Goal: Task Accomplishment & Management: Use online tool/utility

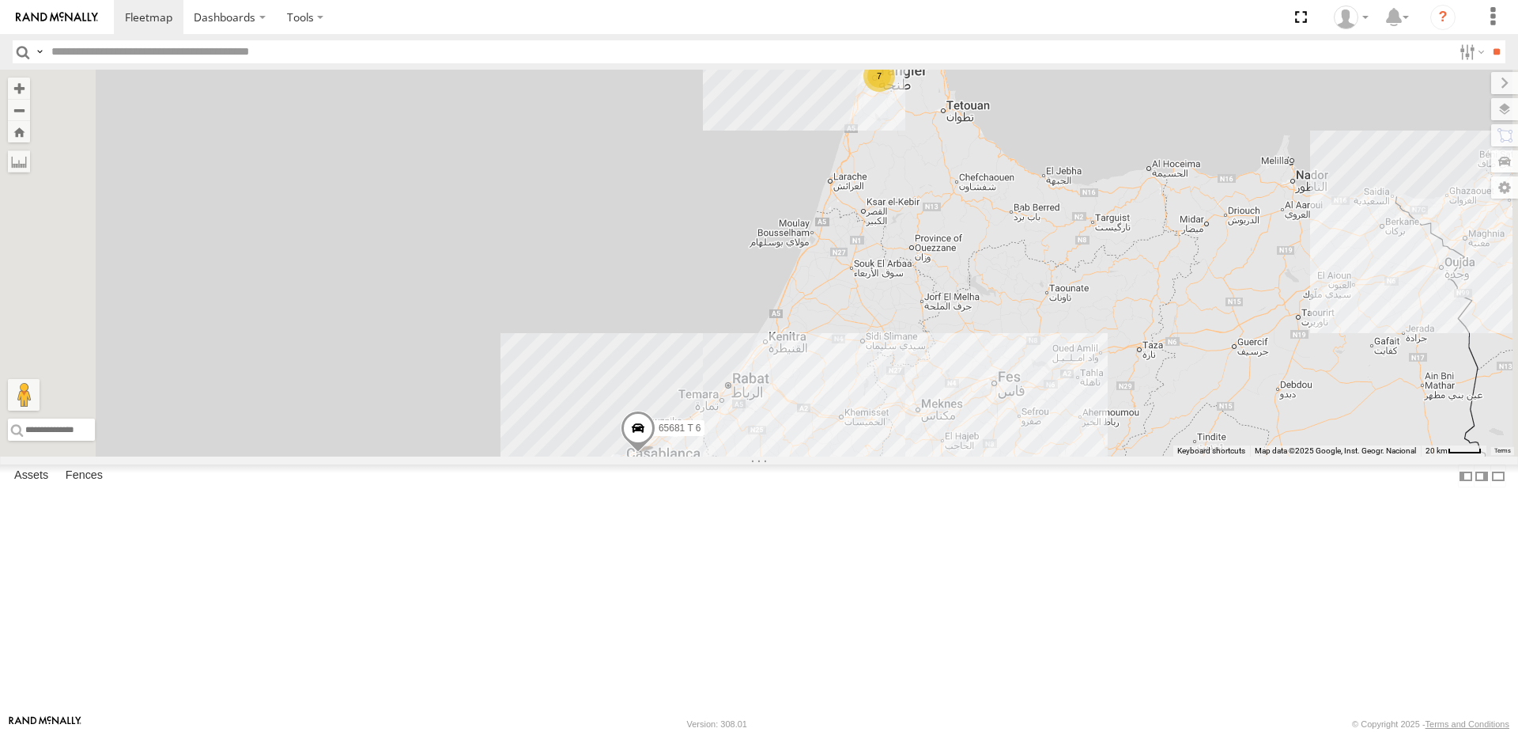
click at [0, 0] on div "54289 T 6" at bounding box center [0, 0] width 0 height 0
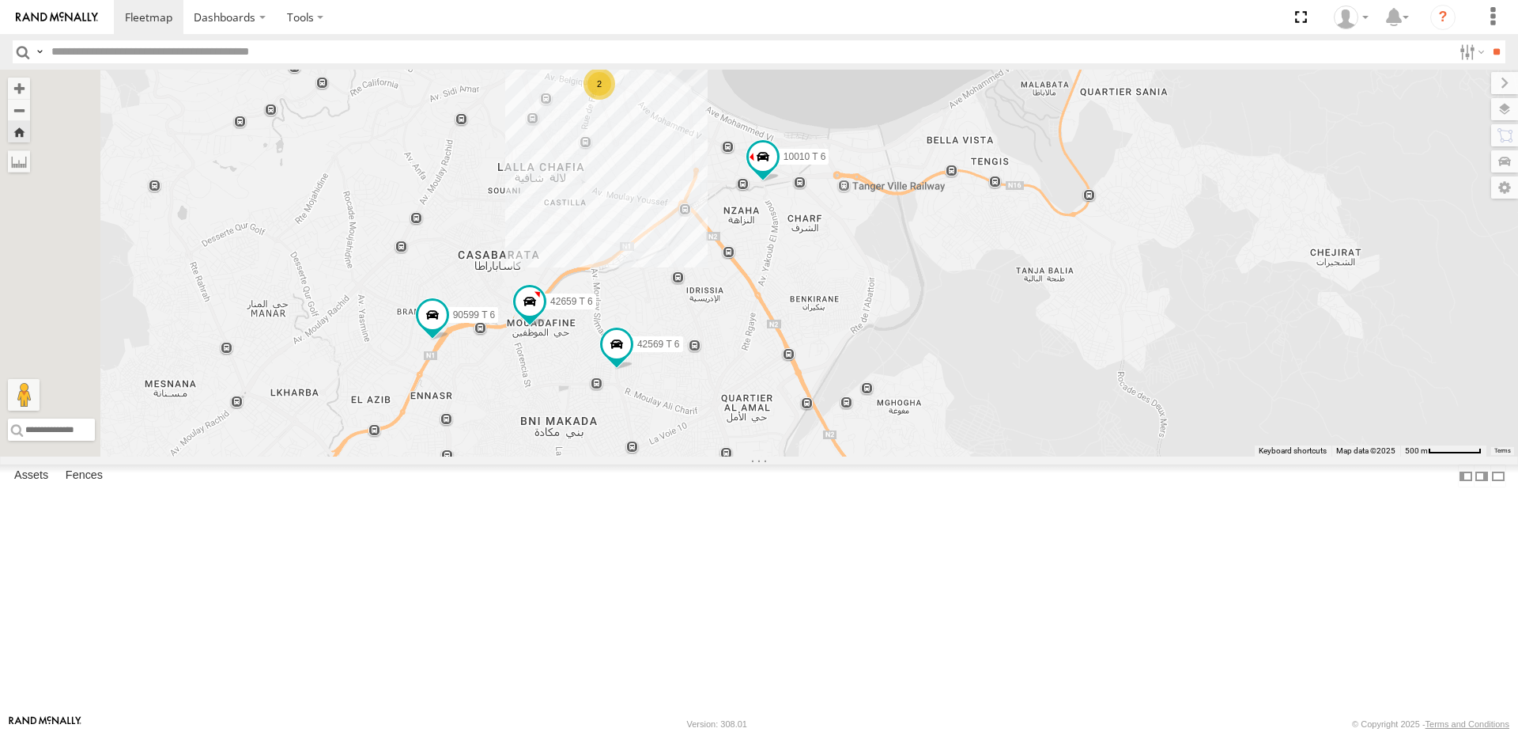
drag, startPoint x: 928, startPoint y: 501, endPoint x: 846, endPoint y: 448, distance: 97.8
click at [846, 448] on div "10010 T 6 90599 T 6 42569 T 6 42659 T 6 2" at bounding box center [759, 263] width 1518 height 387
click at [615, 100] on div "2" at bounding box center [600, 84] width 32 height 32
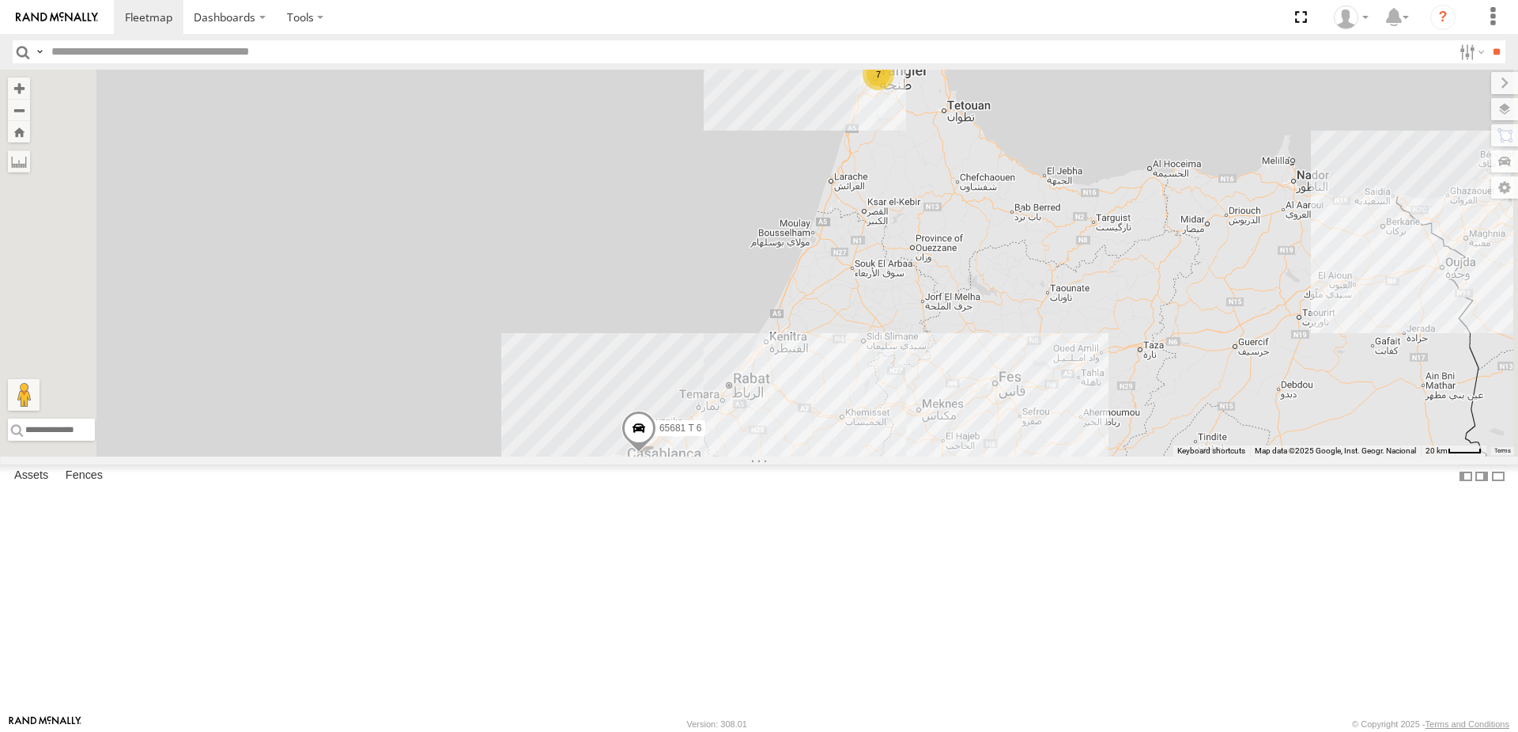
click at [894, 90] on div "7" at bounding box center [879, 75] width 32 height 32
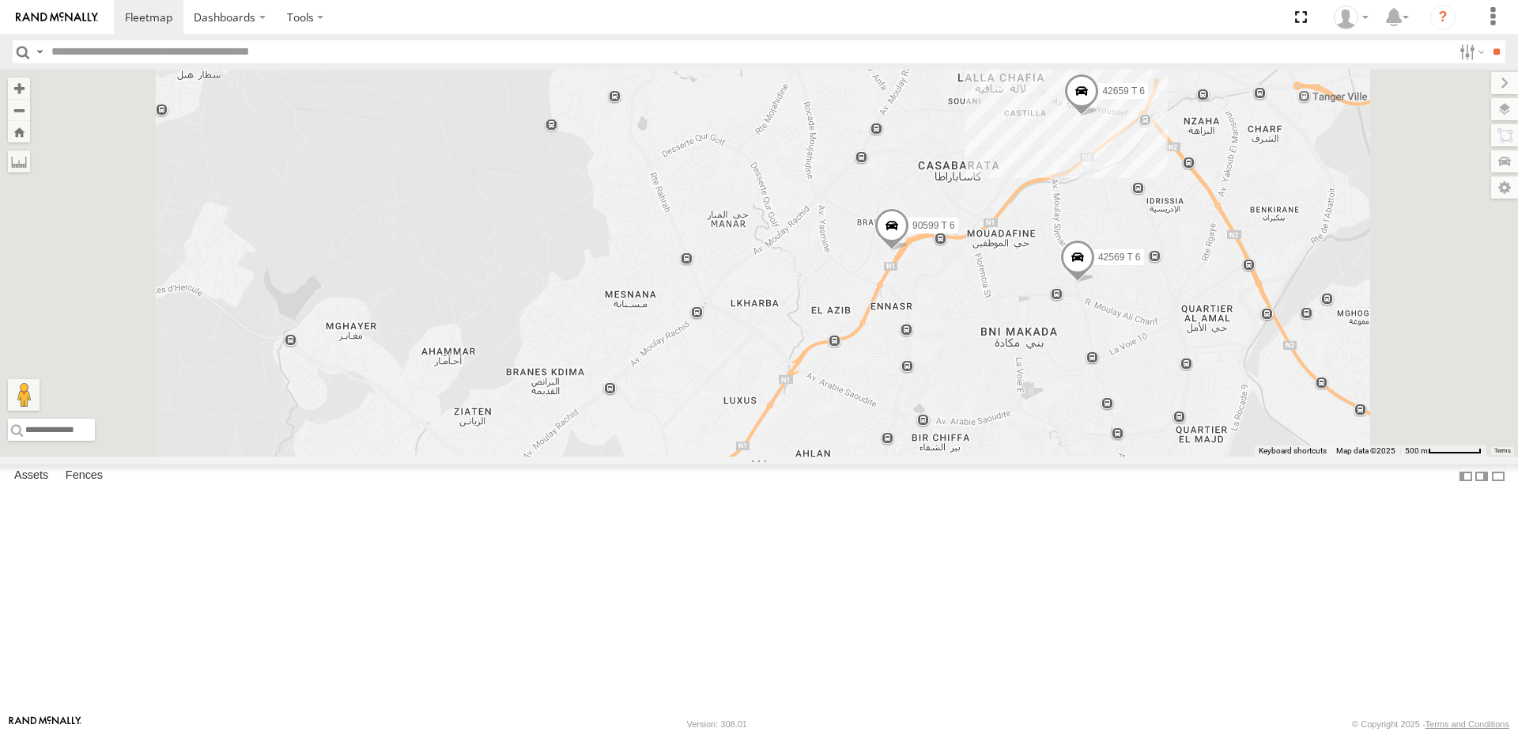
click at [909, 250] on span at bounding box center [892, 228] width 35 height 43
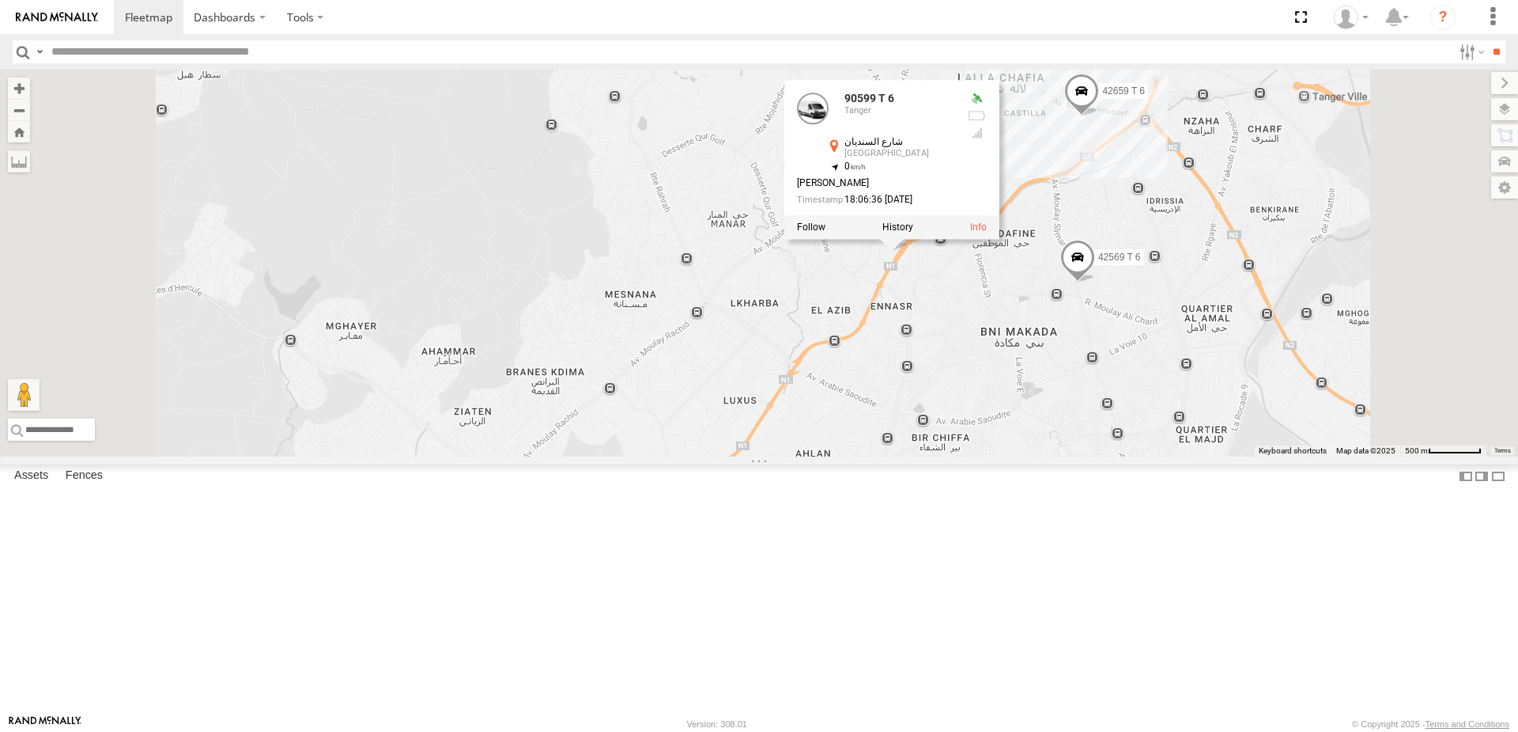
click at [1239, 285] on div "65681 T 6 2 22396 T 6 10010 T 6 90599 T 6 42569 T 6 42659 T 6 90599 T 6 Tanger …" at bounding box center [759, 263] width 1518 height 387
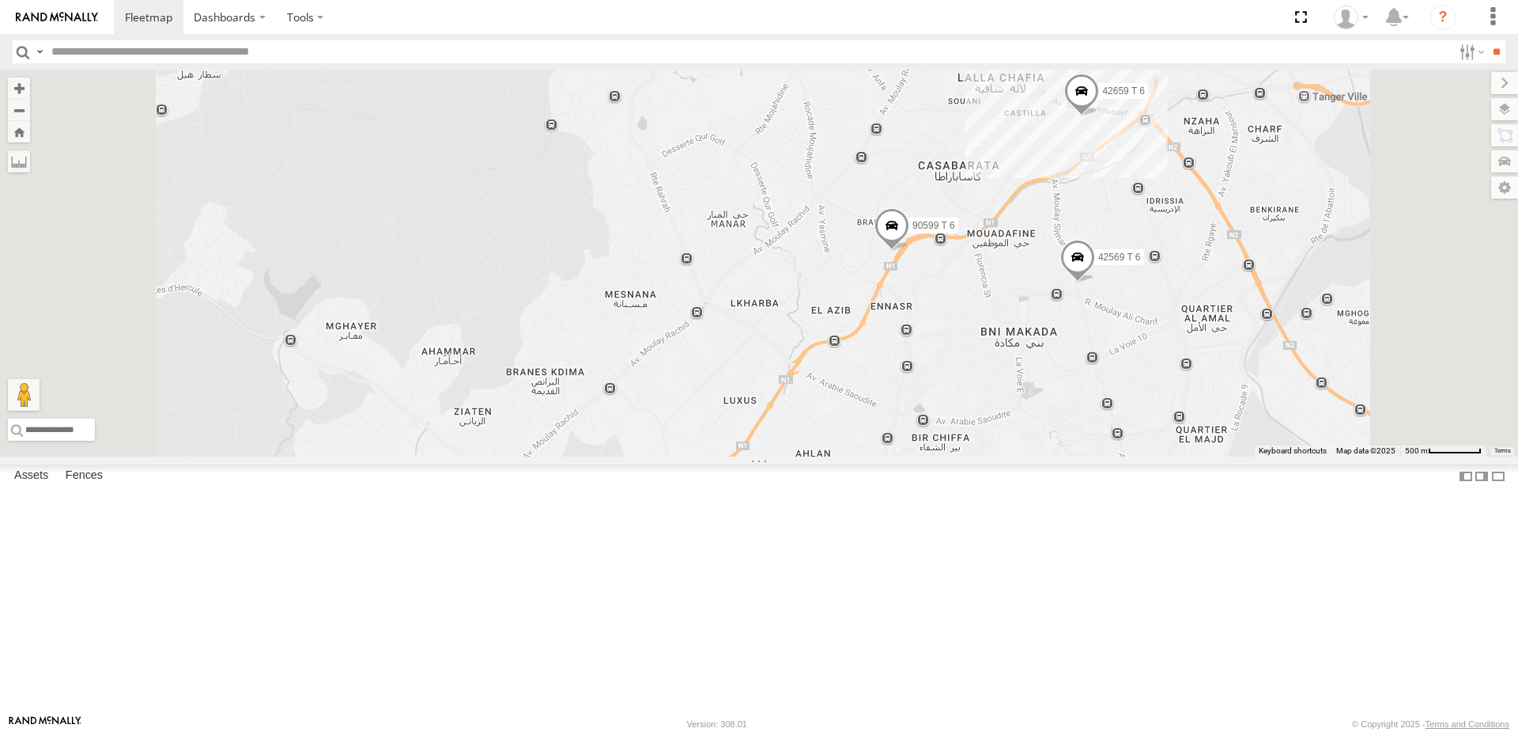
click at [1049, 18] on div "2" at bounding box center [1033, 3] width 32 height 32
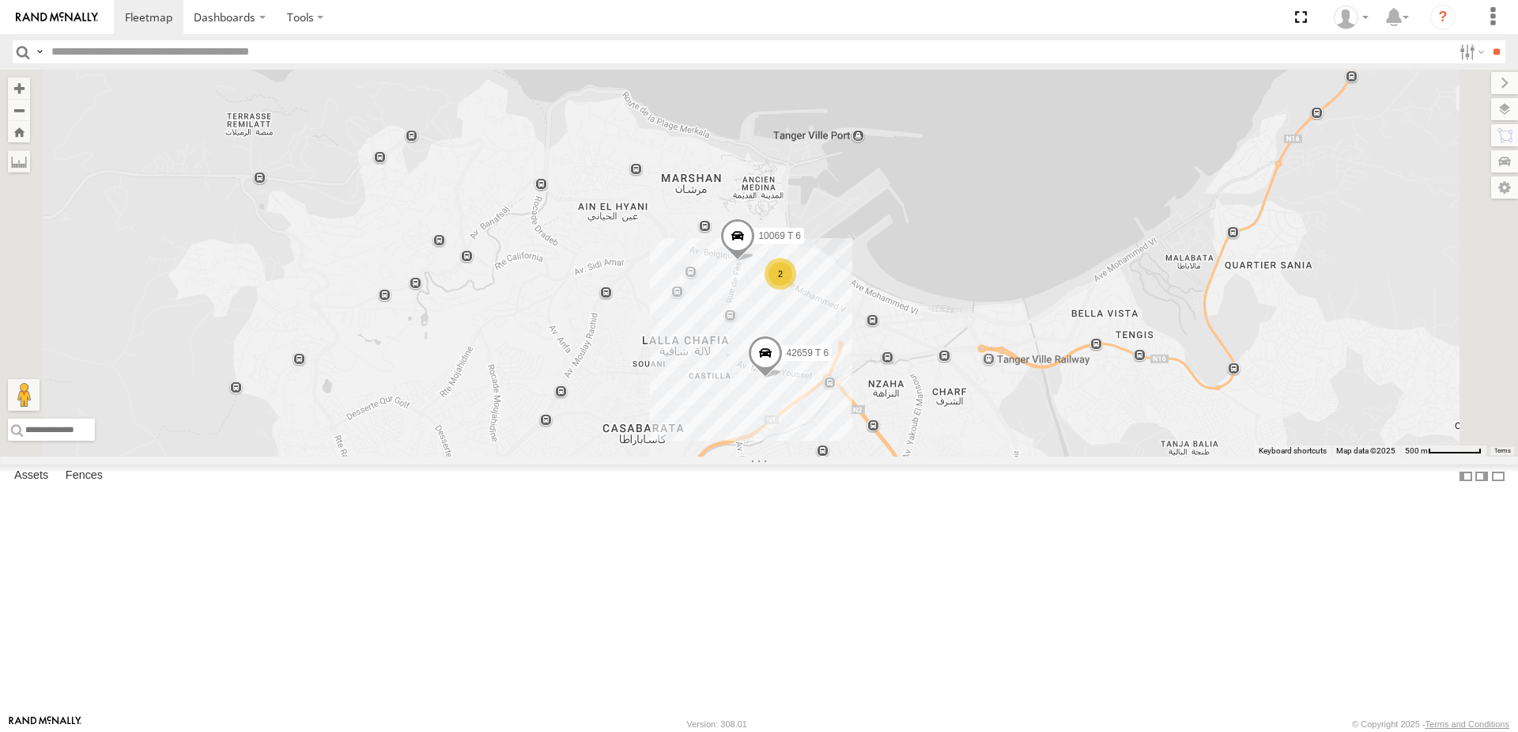
click at [782, 561] on span at bounding box center [764, 539] width 35 height 43
click at [820, 429] on div "65681 T 6 22396 T 6 90599 T 6 42569 T 6 42659 T 6 10069 T 6 2 42569 T 6 Tanger …" at bounding box center [759, 263] width 1518 height 387
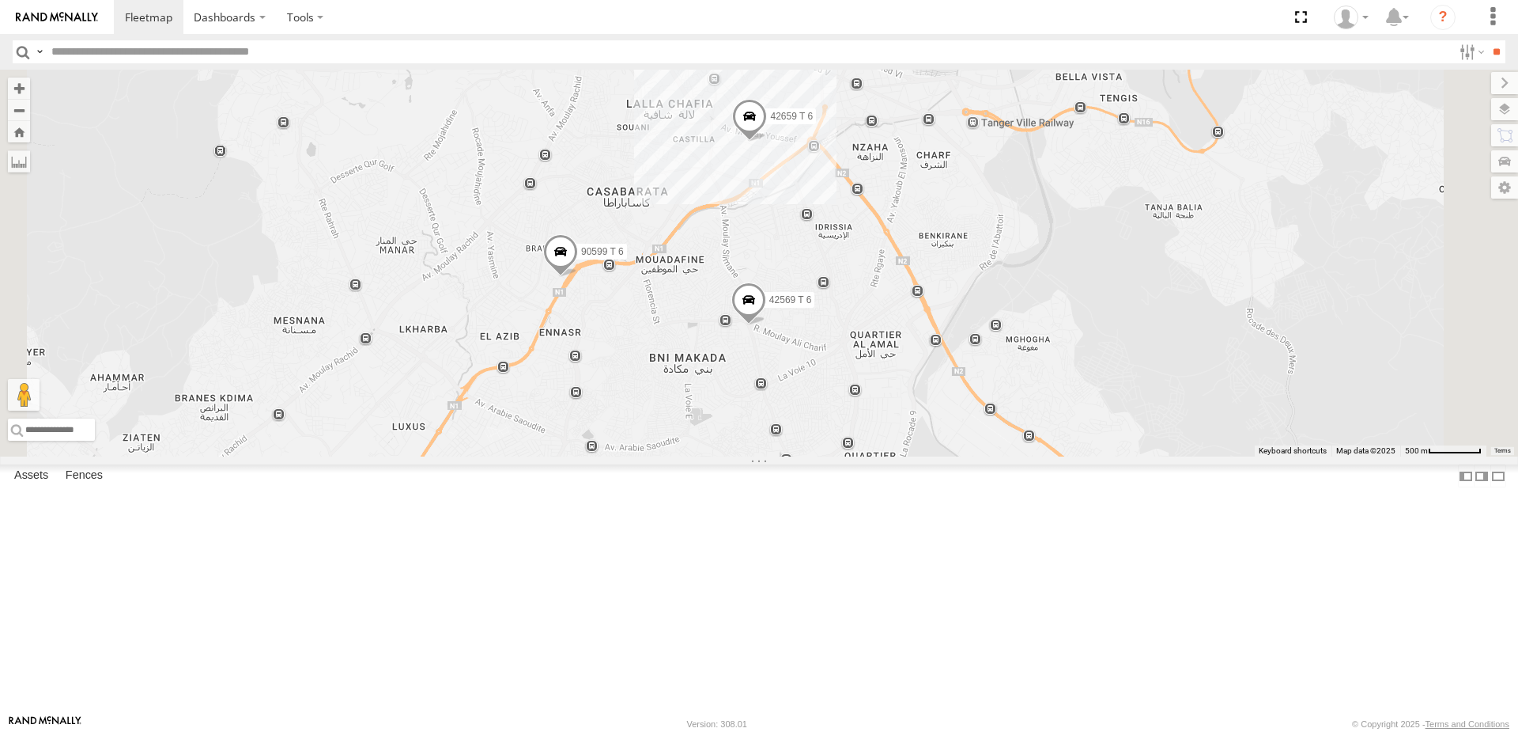
drag, startPoint x: 851, startPoint y: 532, endPoint x: 836, endPoint y: 291, distance: 241.7
click at [836, 291] on div "65681 T 6 22396 T 6 90599 T 6 42569 T 6 42659 T 6 10069 T 6 2" at bounding box center [759, 263] width 1518 height 387
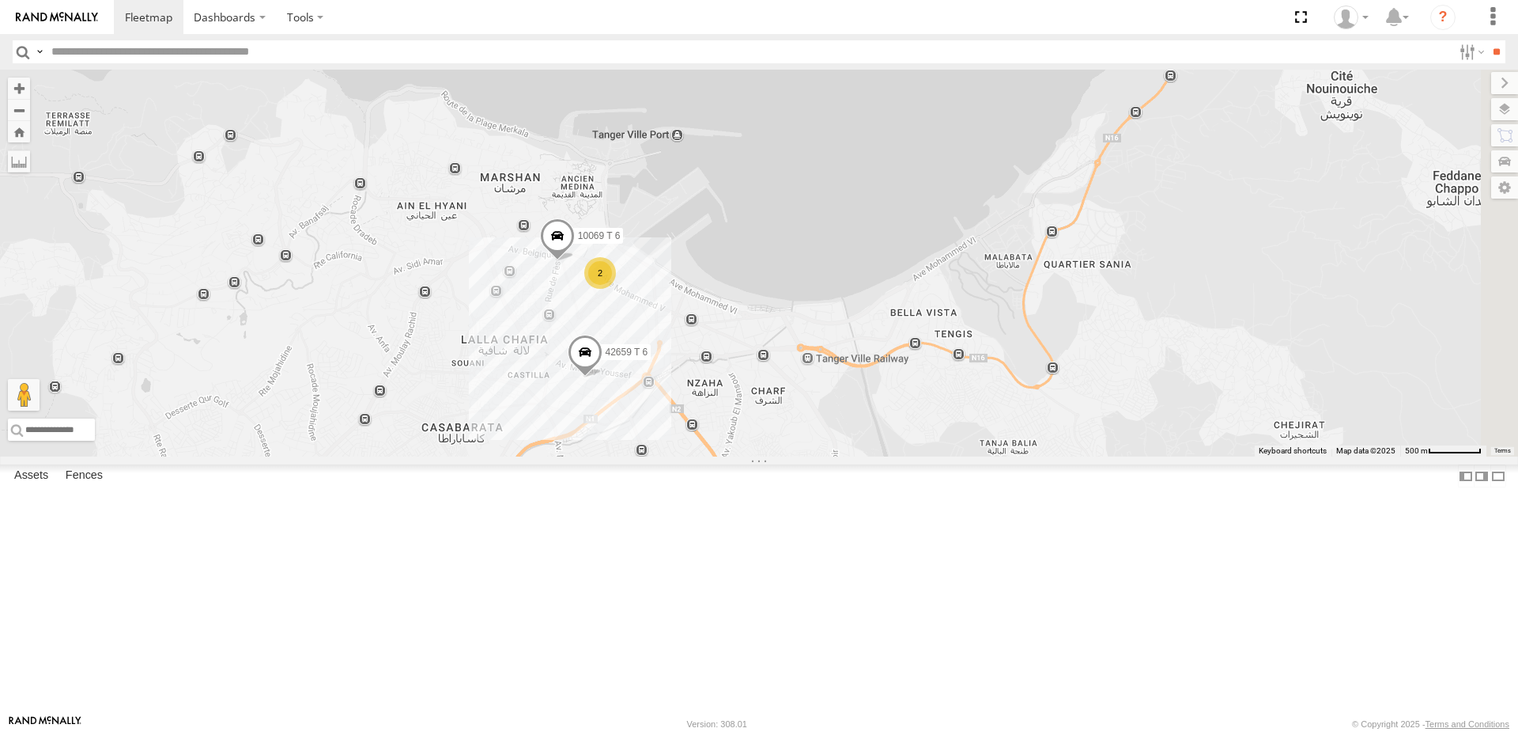
drag, startPoint x: 932, startPoint y: 302, endPoint x: 758, endPoint y: 556, distance: 307.3
click at [758, 456] on div "65681 T 6 22396 T 6 90599 T 6 42569 T 6 42659 T 6 2 10069 T 6" at bounding box center [759, 263] width 1518 height 387
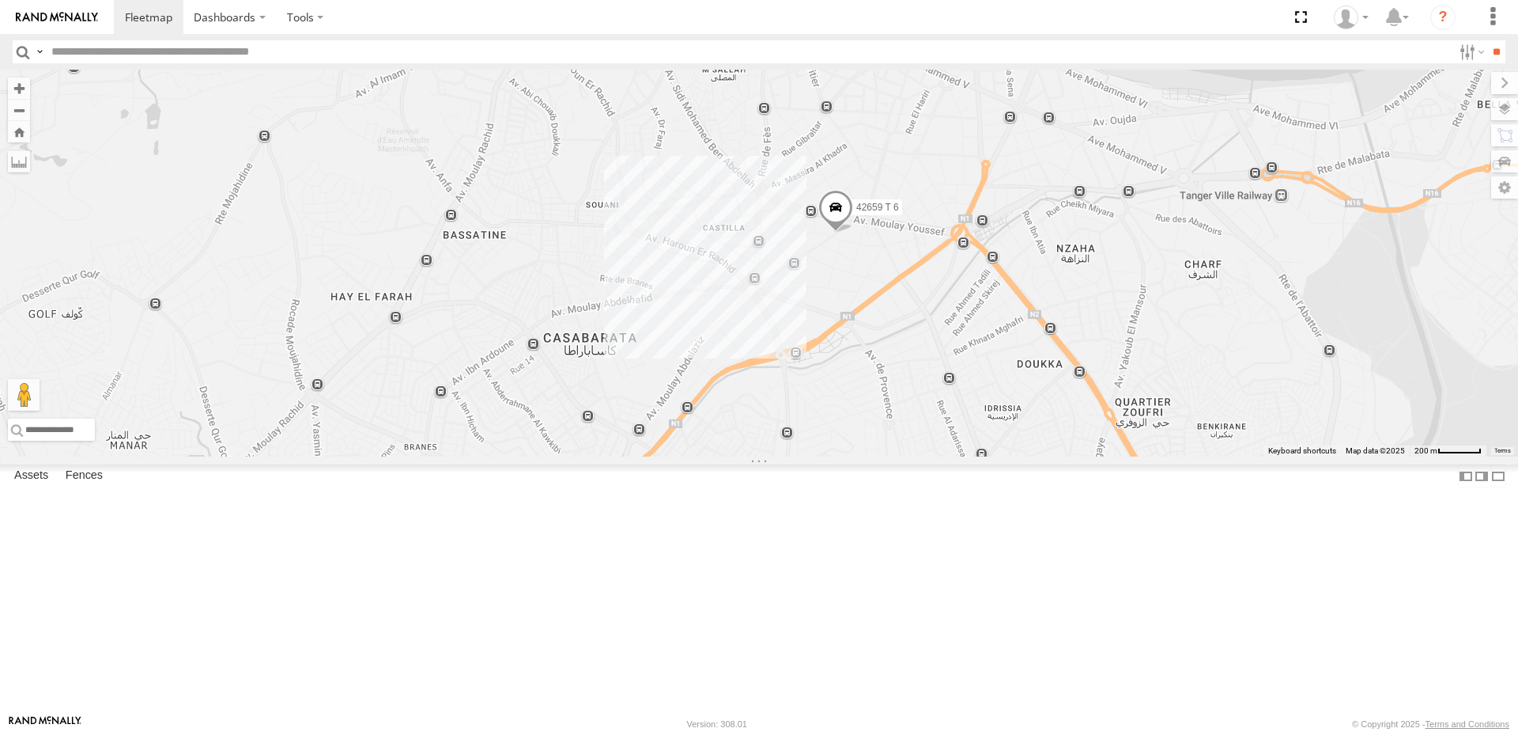
drag, startPoint x: 707, startPoint y: 556, endPoint x: 963, endPoint y: 431, distance: 285.1
click at [963, 431] on div "65681 T 6 22396 T 6 90599 T 6 42569 T 6 42659 T 6 10069 T 6 54289 T 6 10010 T 6" at bounding box center [759, 263] width 1518 height 387
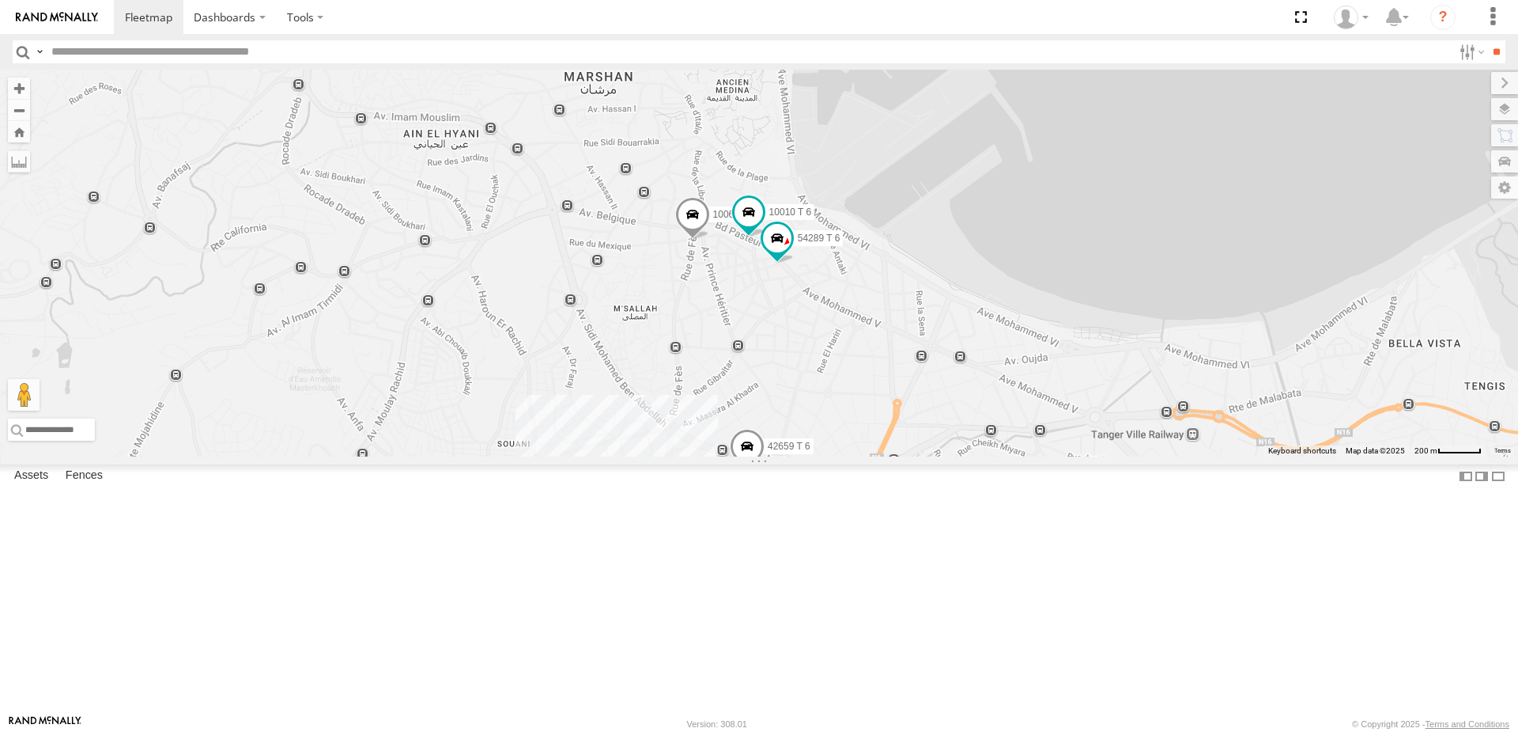
drag, startPoint x: 1058, startPoint y: 226, endPoint x: 967, endPoint y: 473, distance: 263.0
click at [967, 456] on div "65681 T 6 22396 T 6 90599 T 6 42569 T 6 42659 T 6 10069 T 6 54289 T 6 10010 T 6" at bounding box center [759, 263] width 1518 height 387
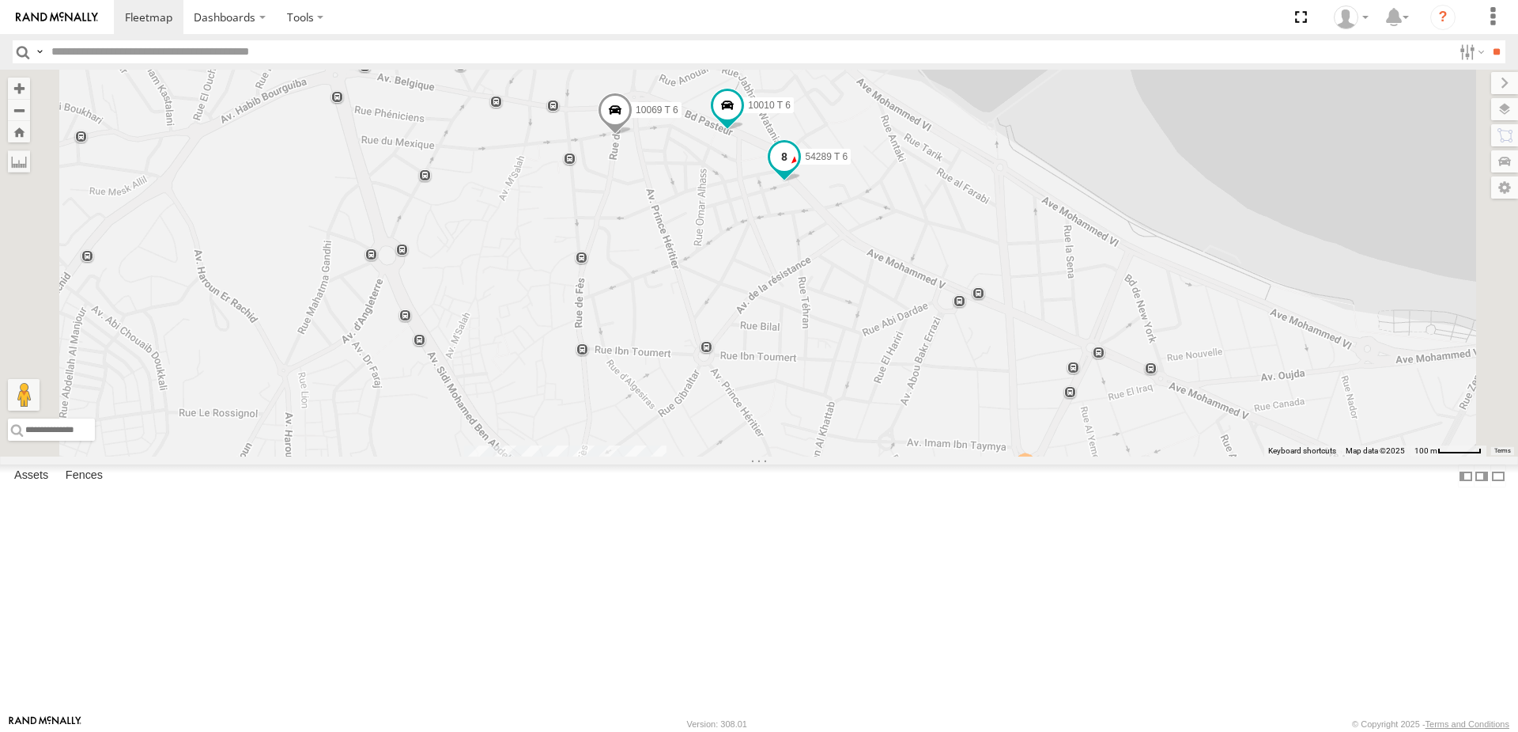
click at [799, 171] on span at bounding box center [784, 156] width 28 height 28
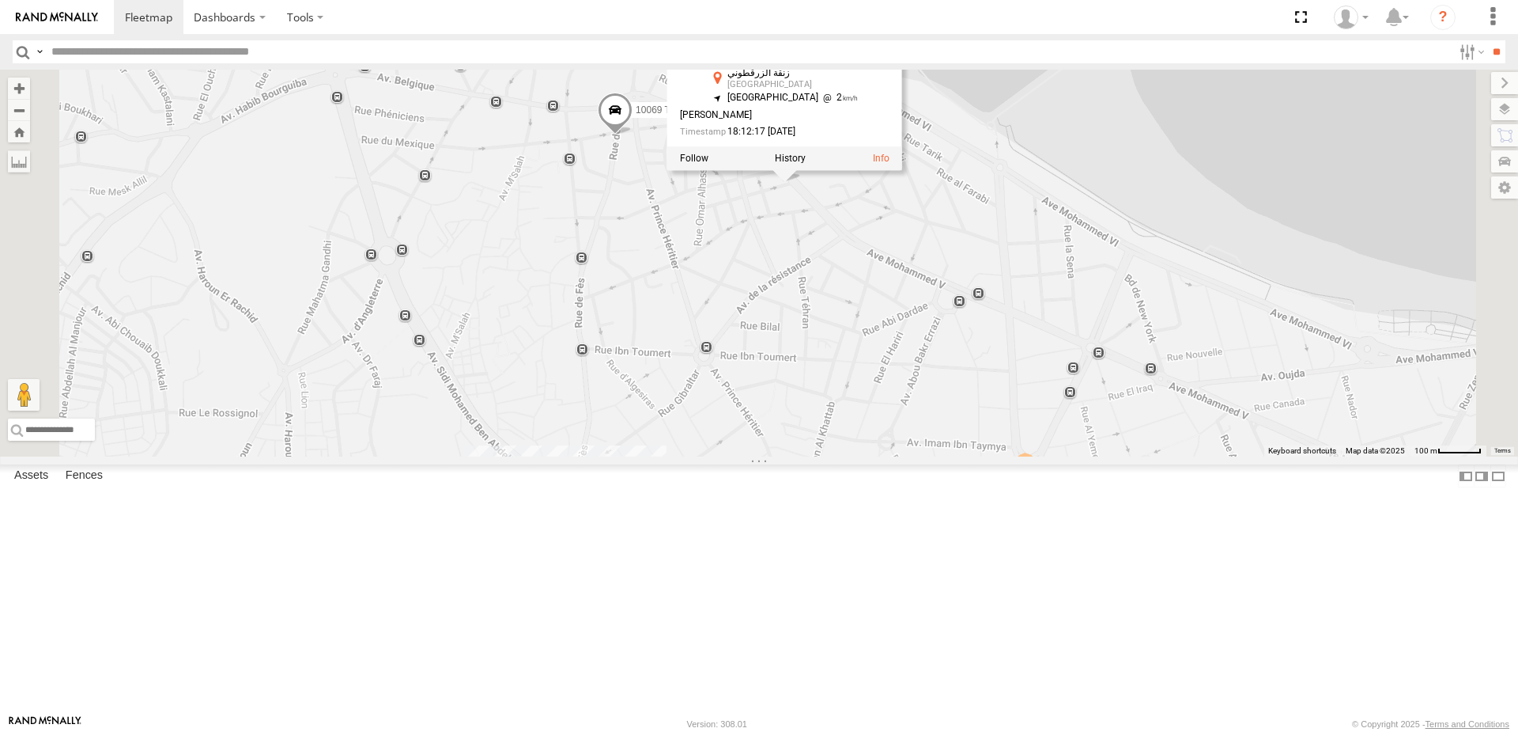
click at [928, 331] on div "65681 T 6 22396 T 6 90599 T 6 42569 T 6 42659 T 6 10069 T 6 54289 T 6 10010 T 6…" at bounding box center [759, 263] width 1518 height 387
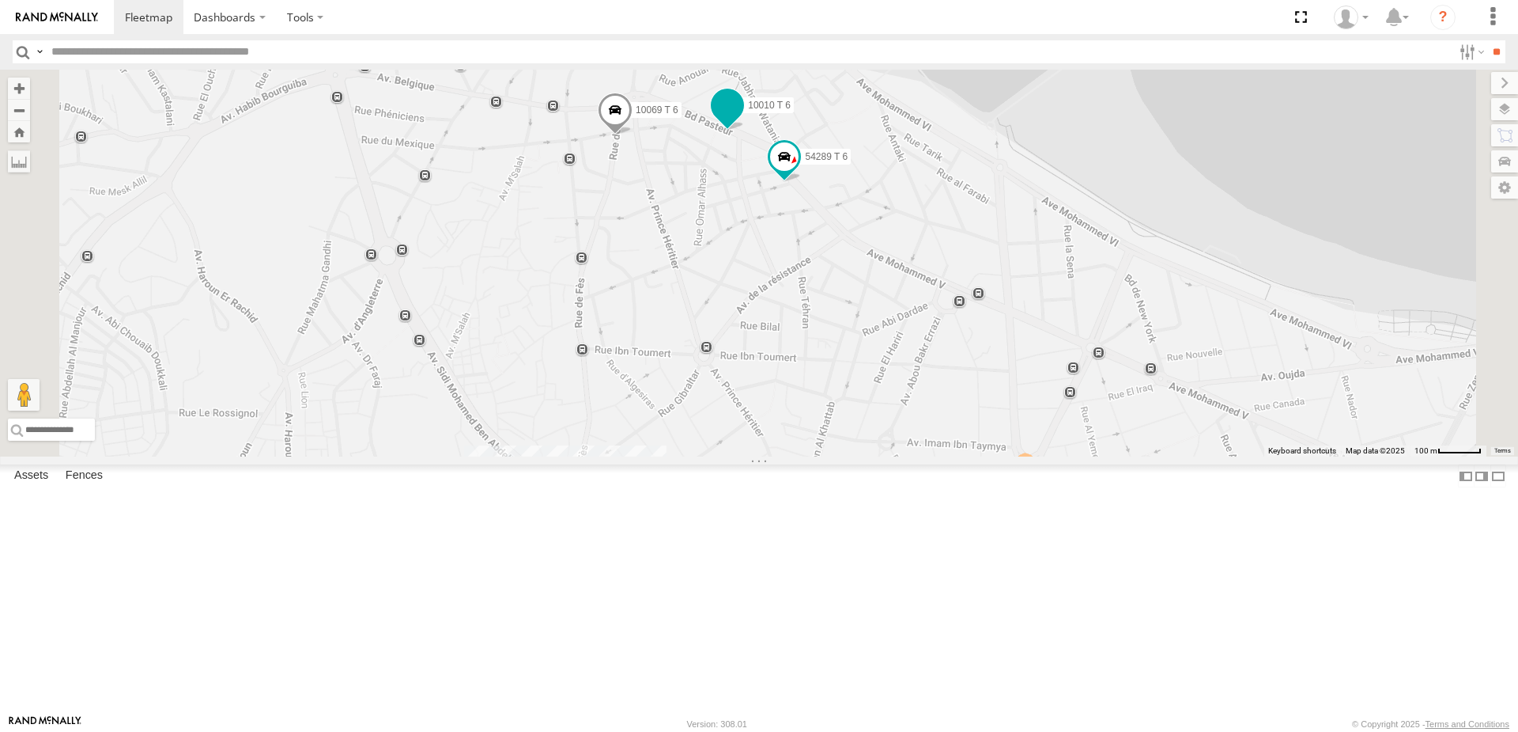
click at [742, 119] on span at bounding box center [727, 104] width 28 height 28
click at [926, 313] on div "65681 T 6 22396 T 6 90599 T 6 42569 T 6 42659 T 6 10069 T 6 54289 T 6 10010 T 6…" at bounding box center [759, 263] width 1518 height 387
click at [633, 134] on span at bounding box center [615, 113] width 35 height 43
click at [861, 333] on div "65681 T 6 22396 T 6 90599 T 6 42569 T 6 42659 T 6 10069 T 6 54289 T 6 10010 T 6…" at bounding box center [759, 263] width 1518 height 387
click at [742, 119] on span at bounding box center [727, 104] width 28 height 28
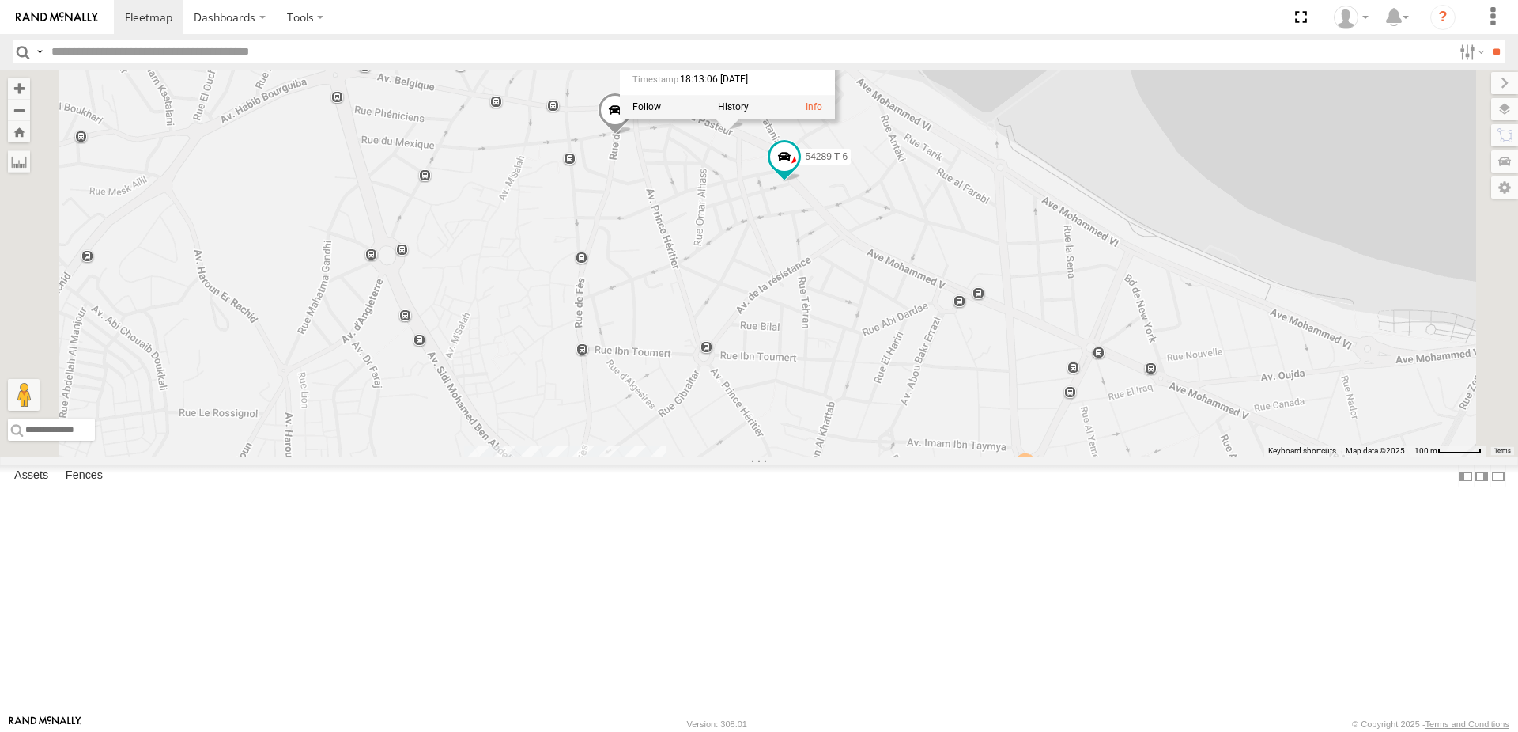
click at [878, 314] on div "65681 T 6 22396 T 6 90599 T 6 42569 T 6 42659 T 6 10069 T 6 54289 T 6 10010 T 6…" at bounding box center [759, 263] width 1518 height 387
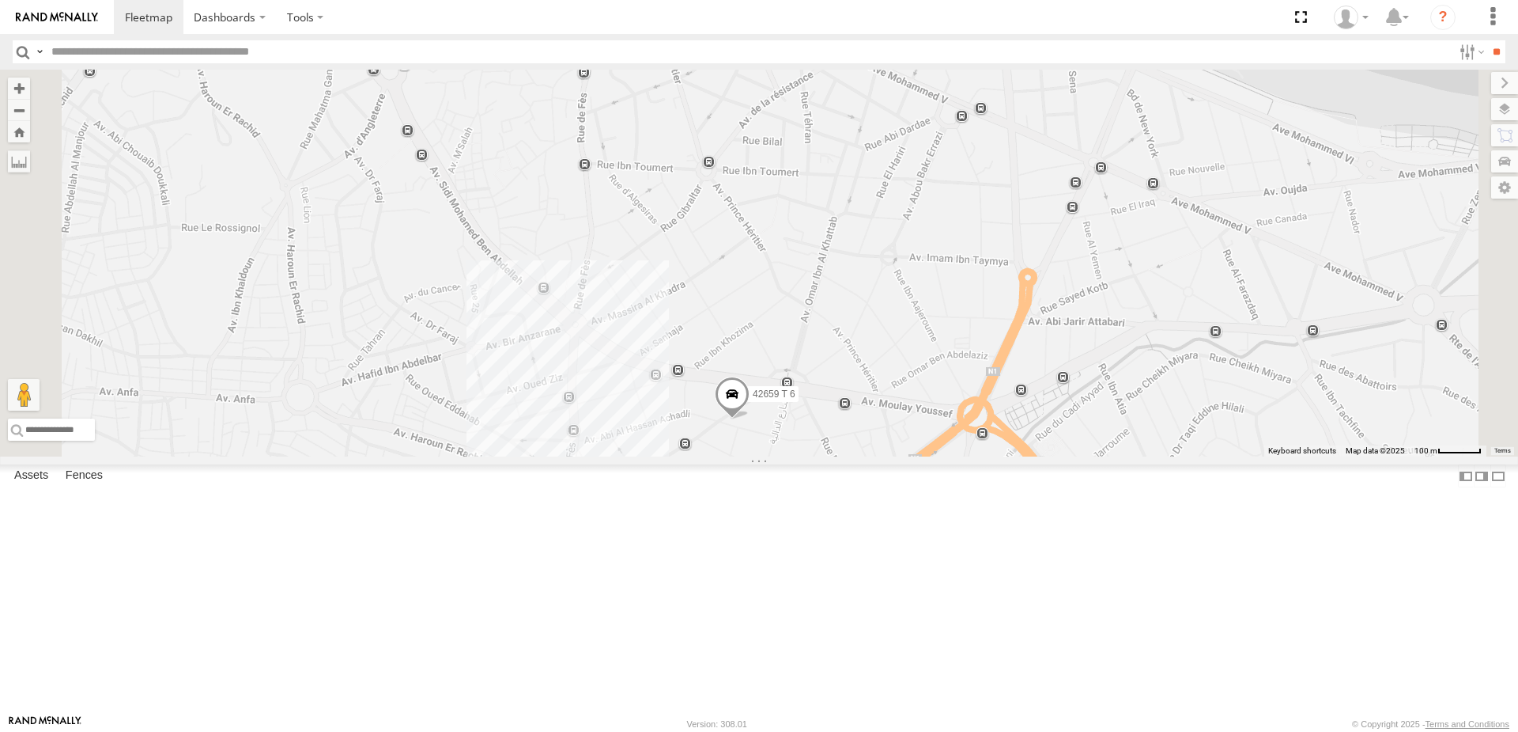
drag, startPoint x: 916, startPoint y: 573, endPoint x: 917, endPoint y: 372, distance: 200.9
click at [917, 372] on div "65681 T 6 22396 T 6 90599 T 6 42569 T 6 42659 T 6 10069 T 6 54289 T 6 10010 T 6" at bounding box center [759, 263] width 1518 height 387
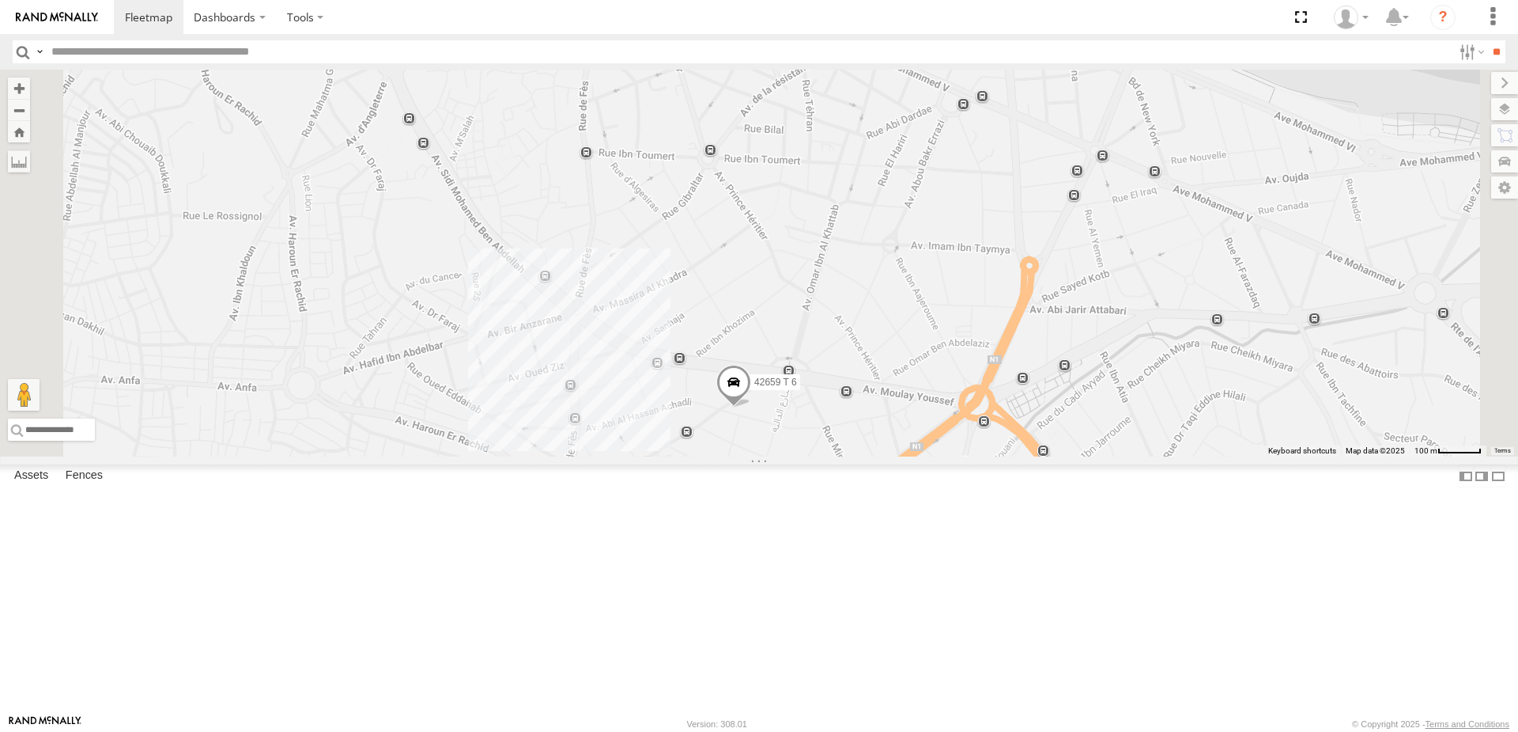
click at [751, 407] on span at bounding box center [734, 386] width 35 height 43
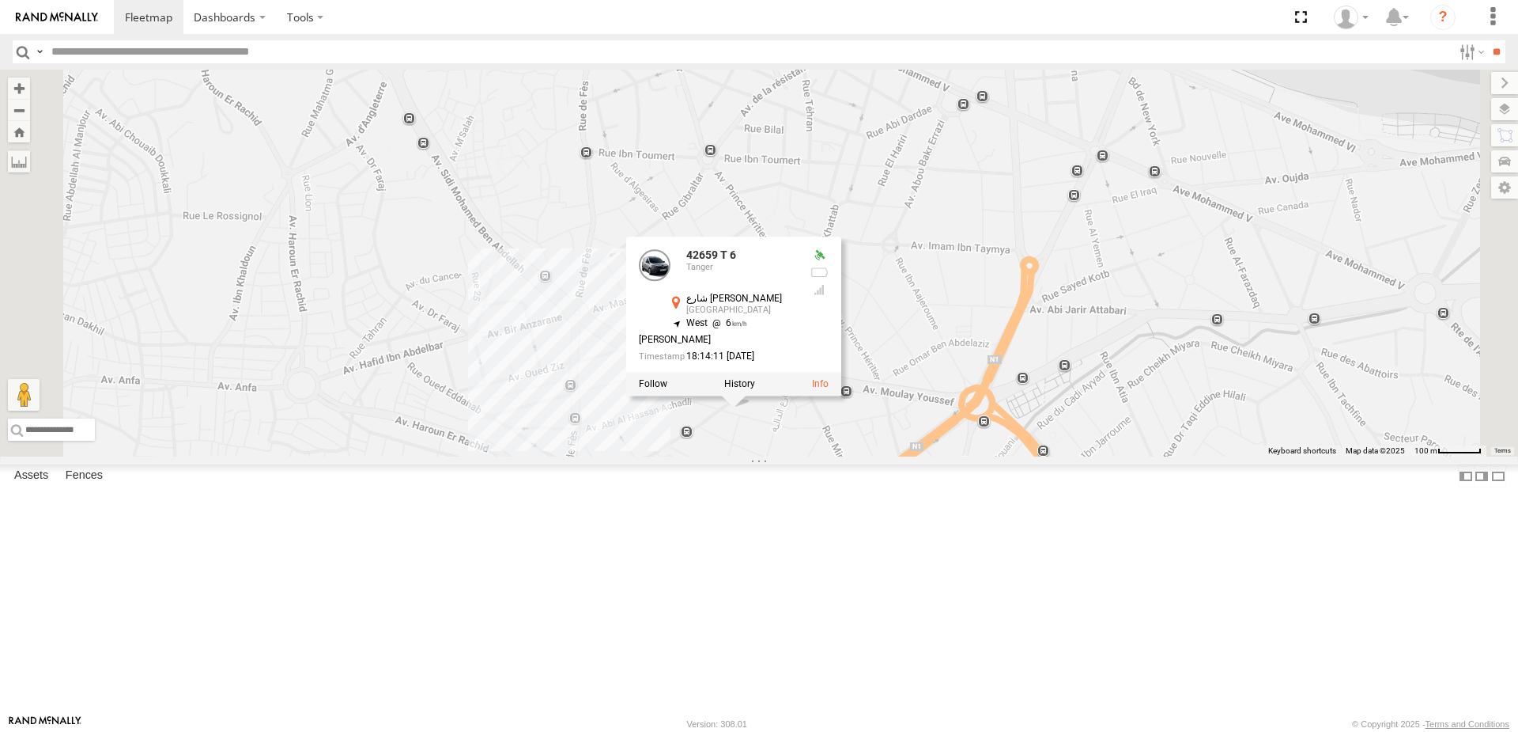
click at [800, 416] on div "65681 T 6 22396 T 6 90599 T 6 42569 T 6 42659 T 6 10069 T 6 54289 T 6 10010 T 6…" at bounding box center [759, 263] width 1518 height 387
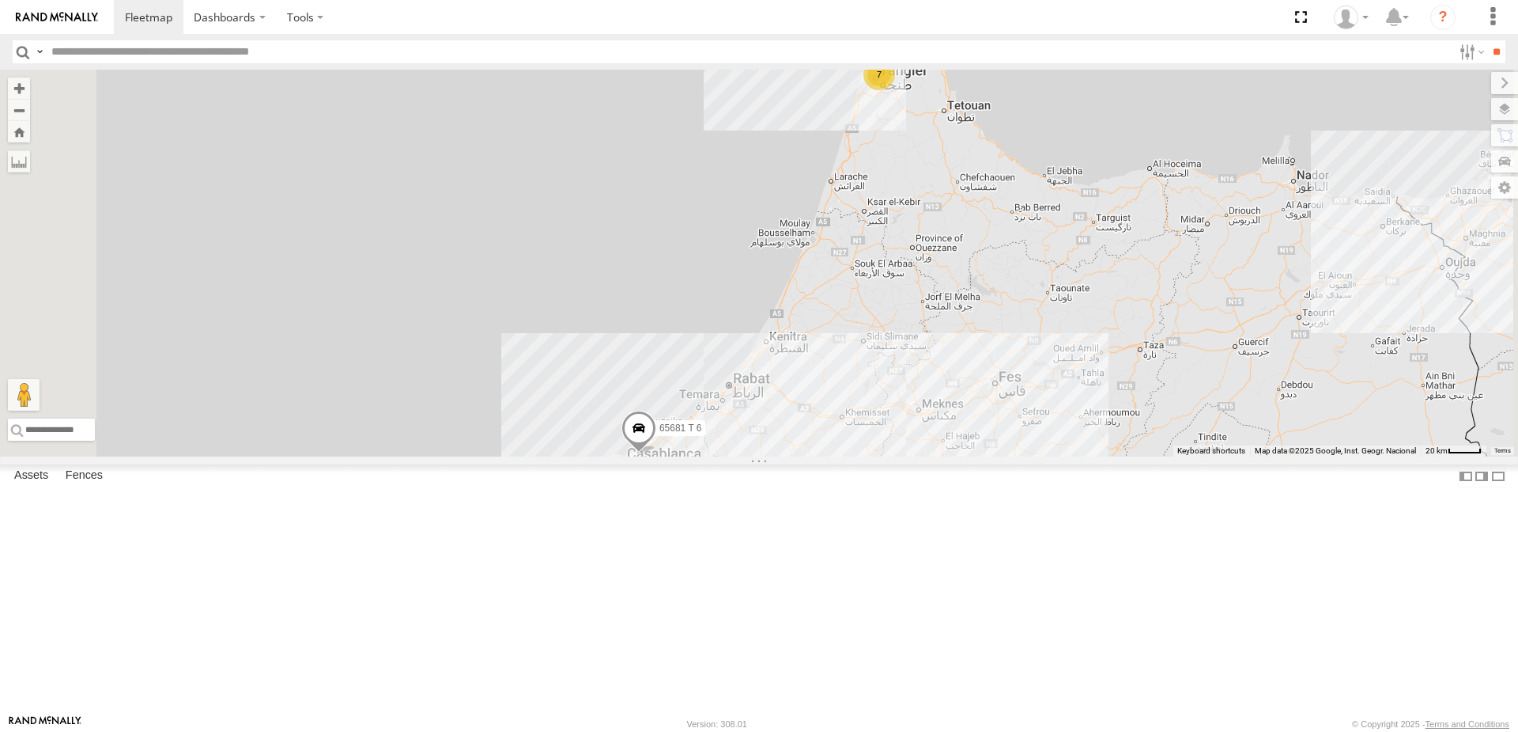
click at [895, 90] on div "7" at bounding box center [880, 75] width 32 height 32
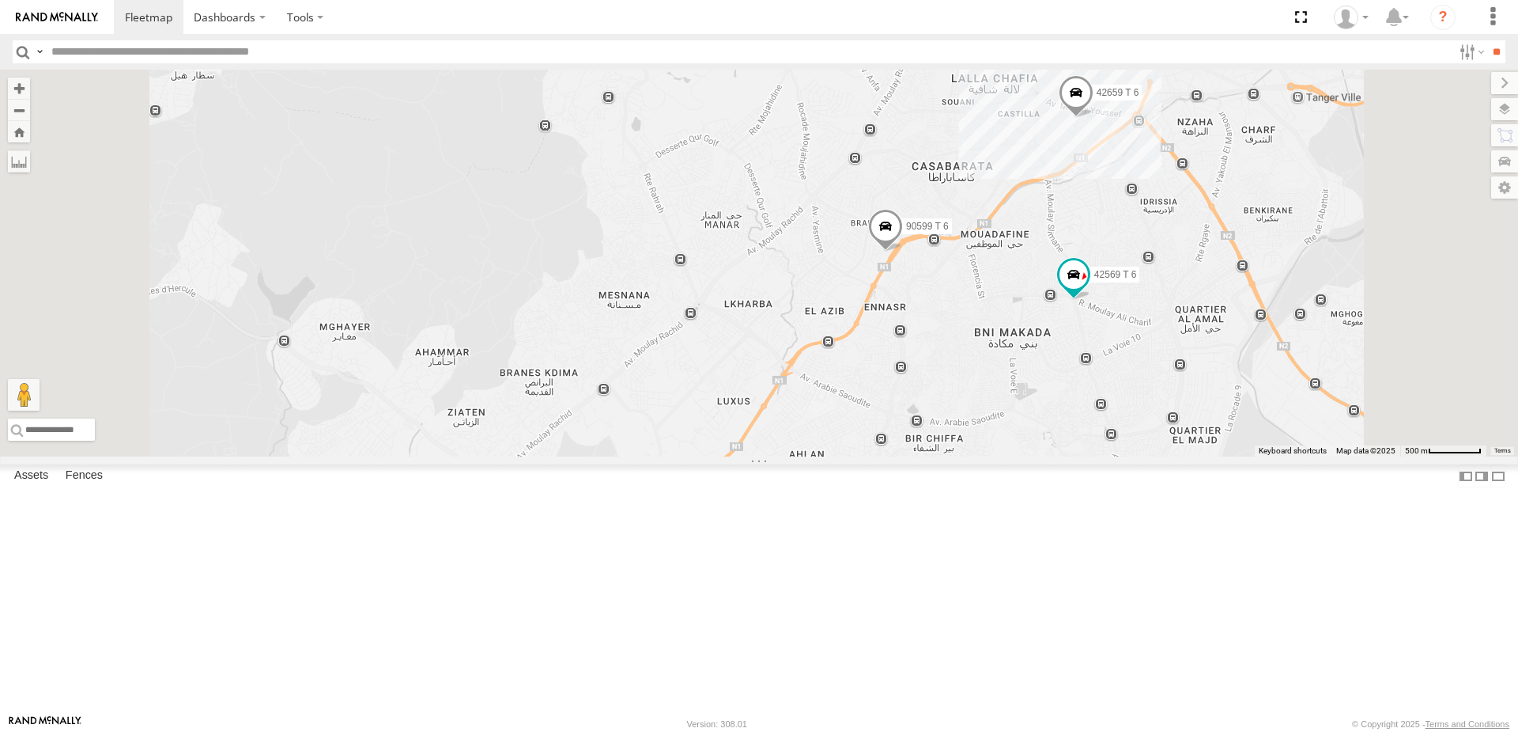
click at [1094, 117] on span at bounding box center [1076, 95] width 35 height 43
click at [1235, 278] on div "65681 T 6 2 10069 T 6 22396 T 6 90599 T 6 42569 T 6 42659 T 6 42659 T 6 Tanger …" at bounding box center [759, 263] width 1518 height 387
click at [1106, 28] on div "2" at bounding box center [1090, 12] width 32 height 32
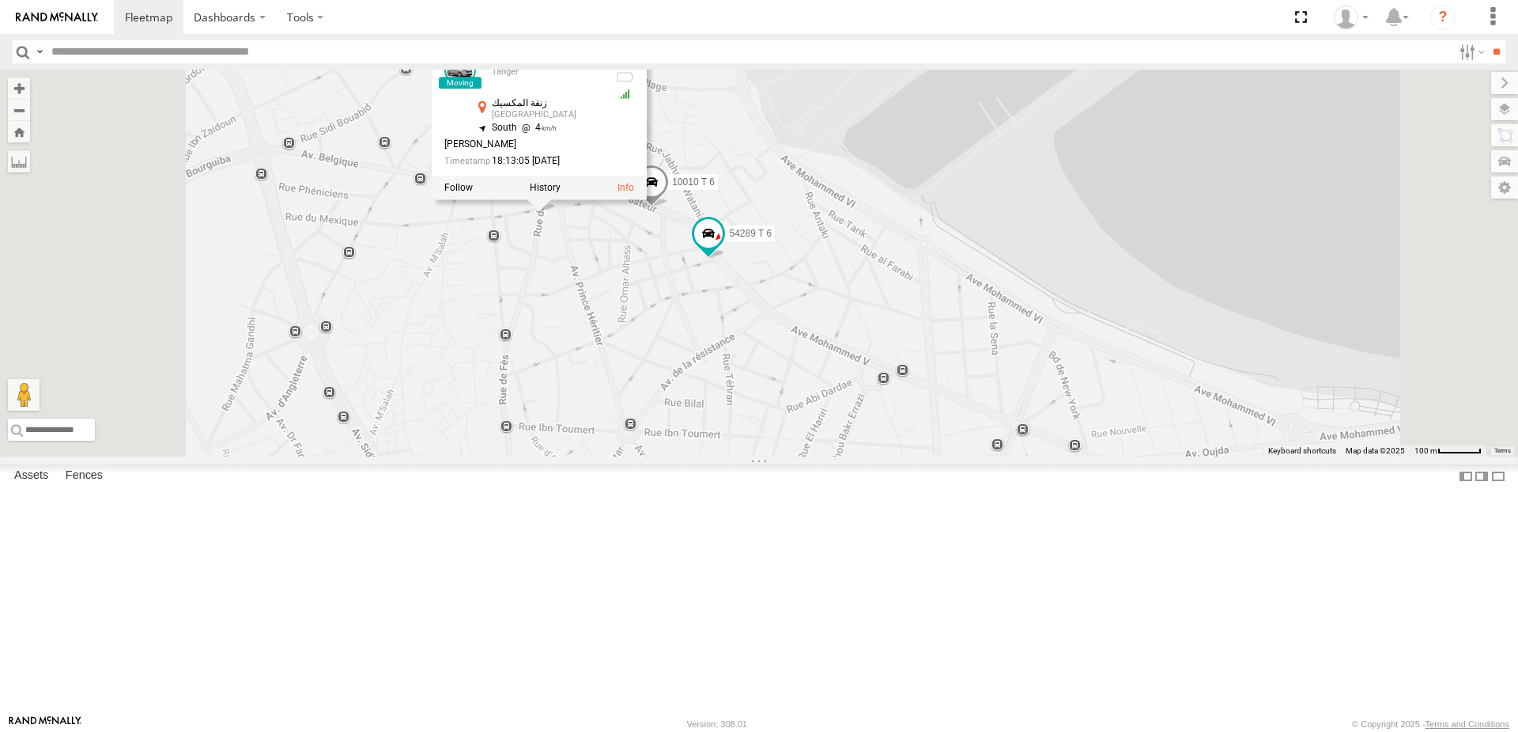
click at [936, 326] on div "65681 T 6 10069 T 6 22396 T 6 90599 T 6 42569 T 6 42659 T 6 10069 T 6 Tanger زن…" at bounding box center [759, 263] width 1518 height 387
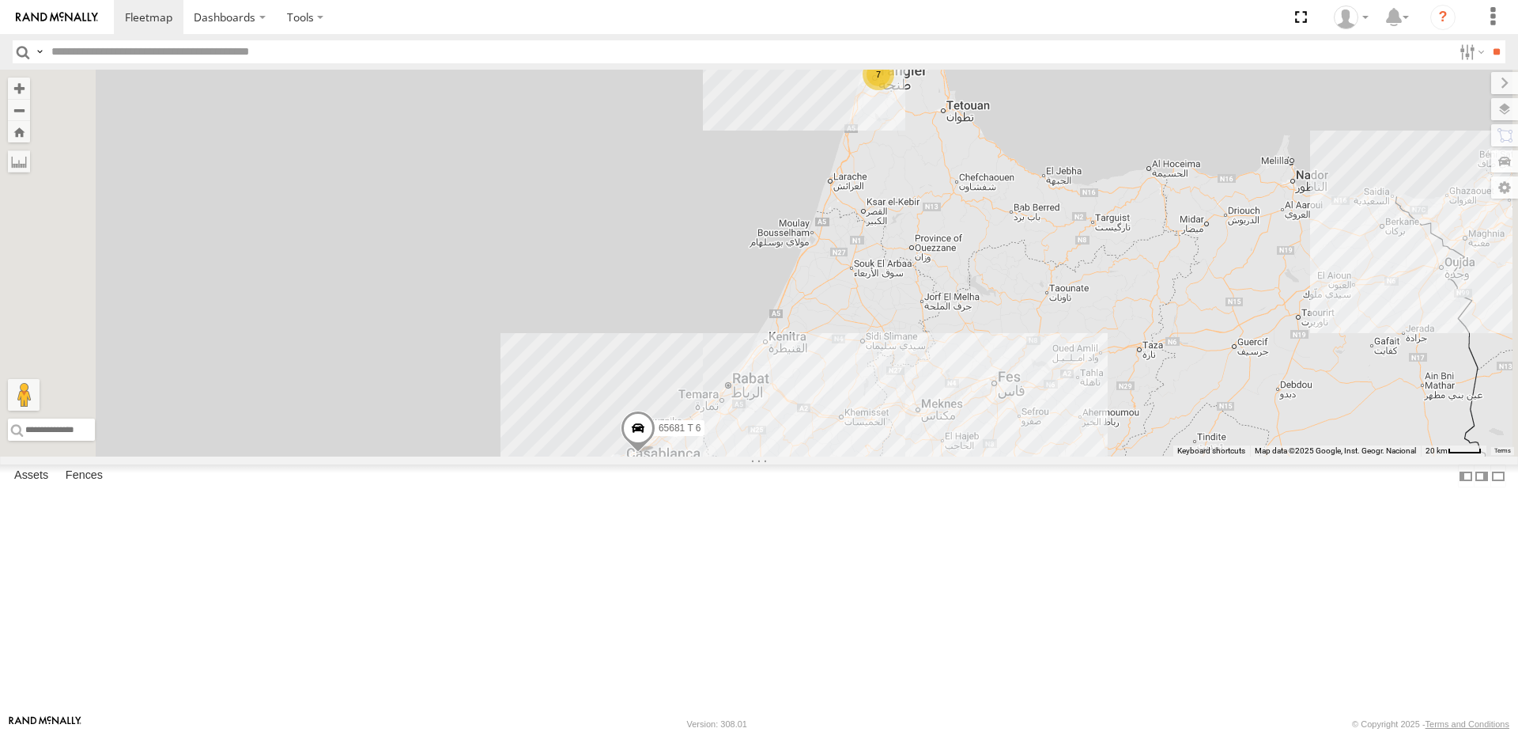
click at [894, 90] on div "7" at bounding box center [879, 75] width 32 height 32
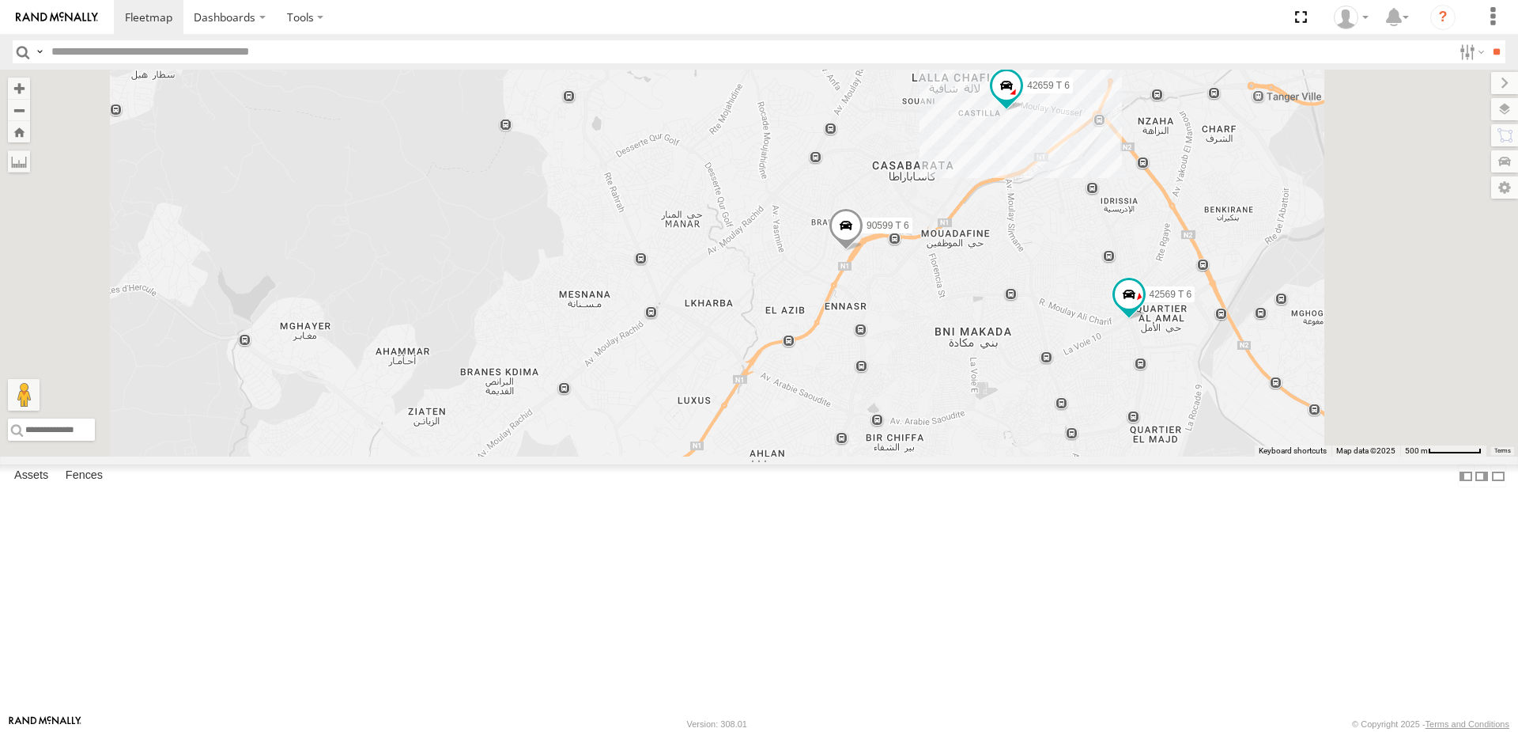
click at [0, 0] on div "42569 T 6" at bounding box center [0, 0] width 0 height 0
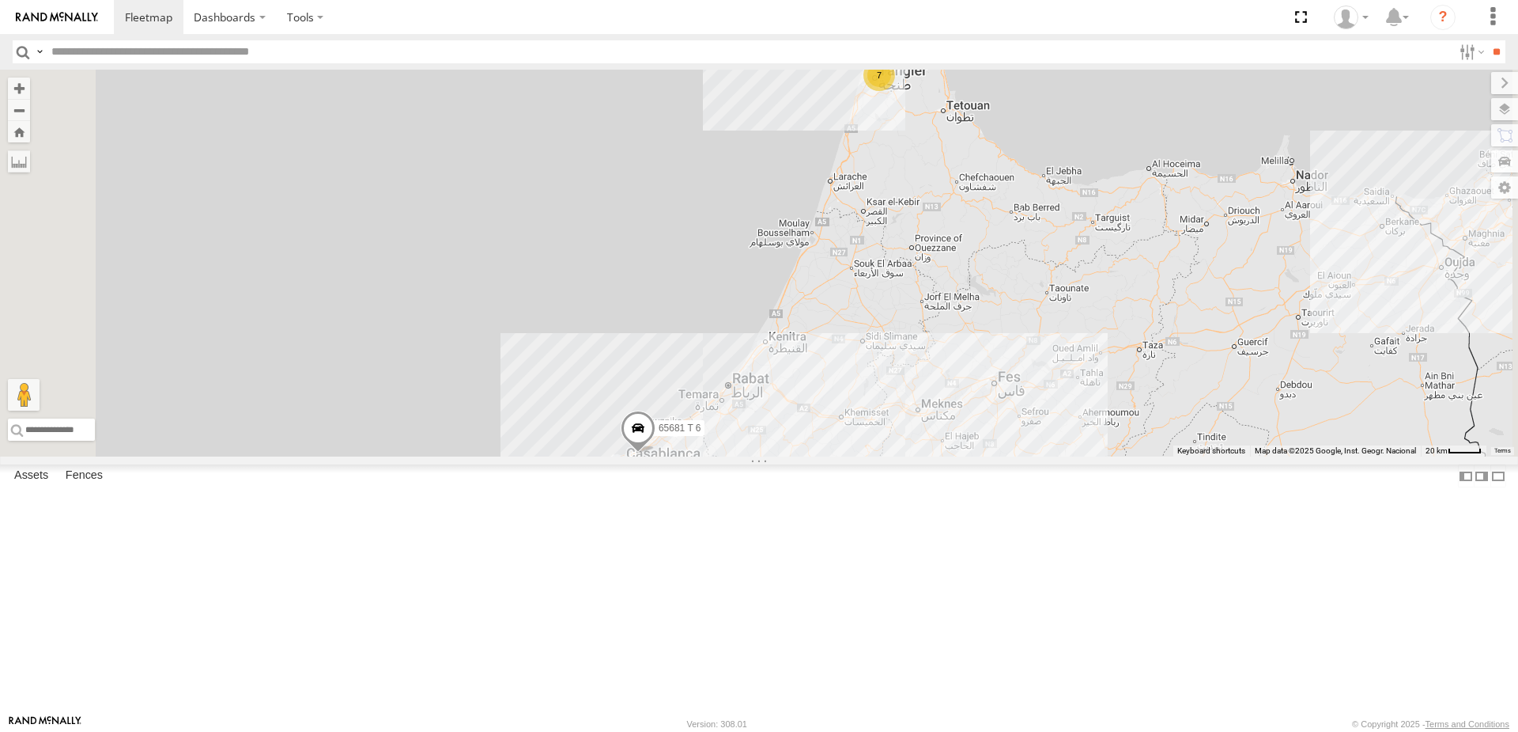
click at [895, 91] on div "7" at bounding box center [880, 75] width 32 height 32
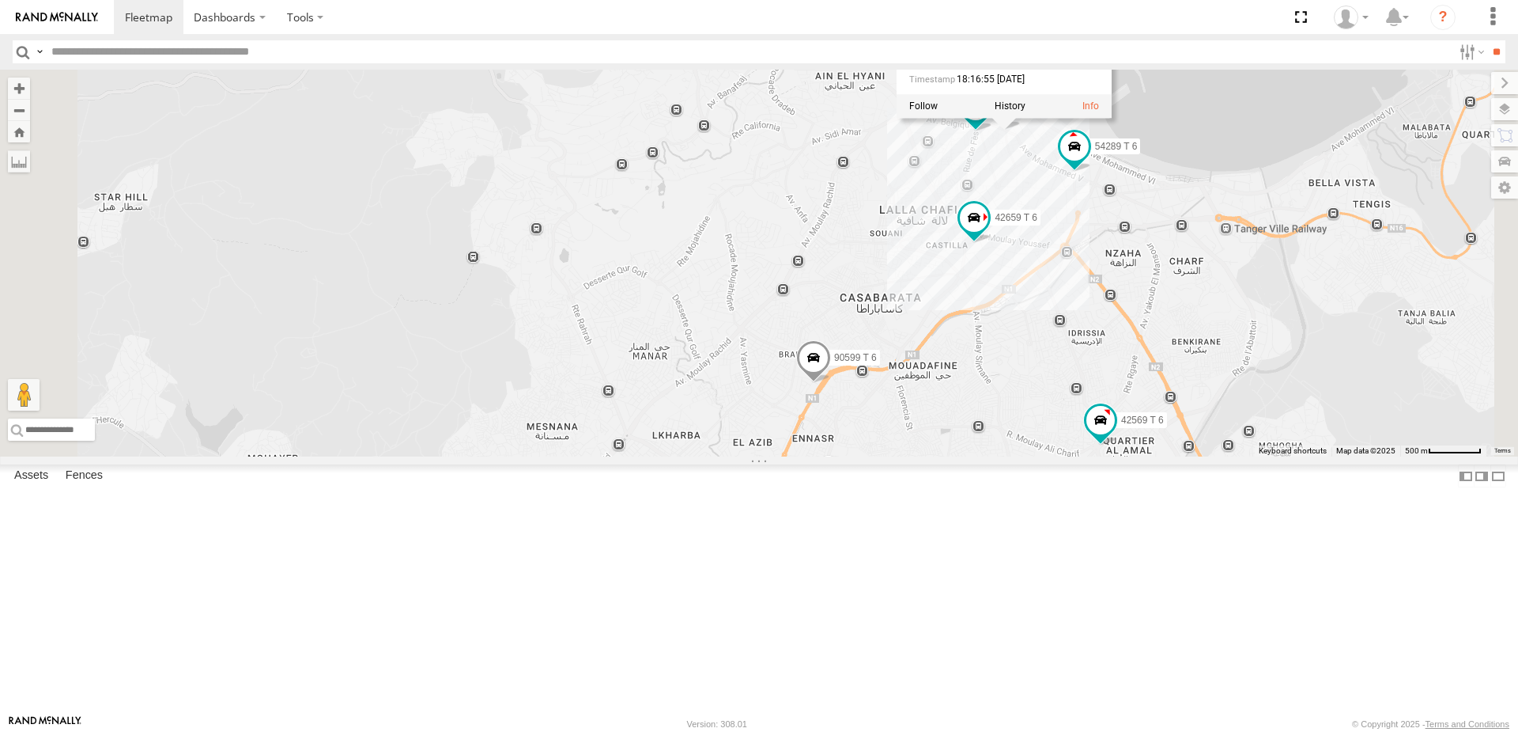
drag, startPoint x: 1266, startPoint y: 188, endPoint x: 1236, endPoint y: 322, distance: 137.0
click at [1236, 322] on div "65681 T 6 54289 T 6 10069 T 6 22396 T 6 10010 T 6 90599 T 6 42569 T 6 42659 T 6…" at bounding box center [759, 263] width 1518 height 387
click at [1222, 310] on div "65681 T 6 54289 T 6 10069 T 6 22396 T 6 10010 T 6 90599 T 6 42569 T 6 42659 T 6…" at bounding box center [759, 263] width 1518 height 387
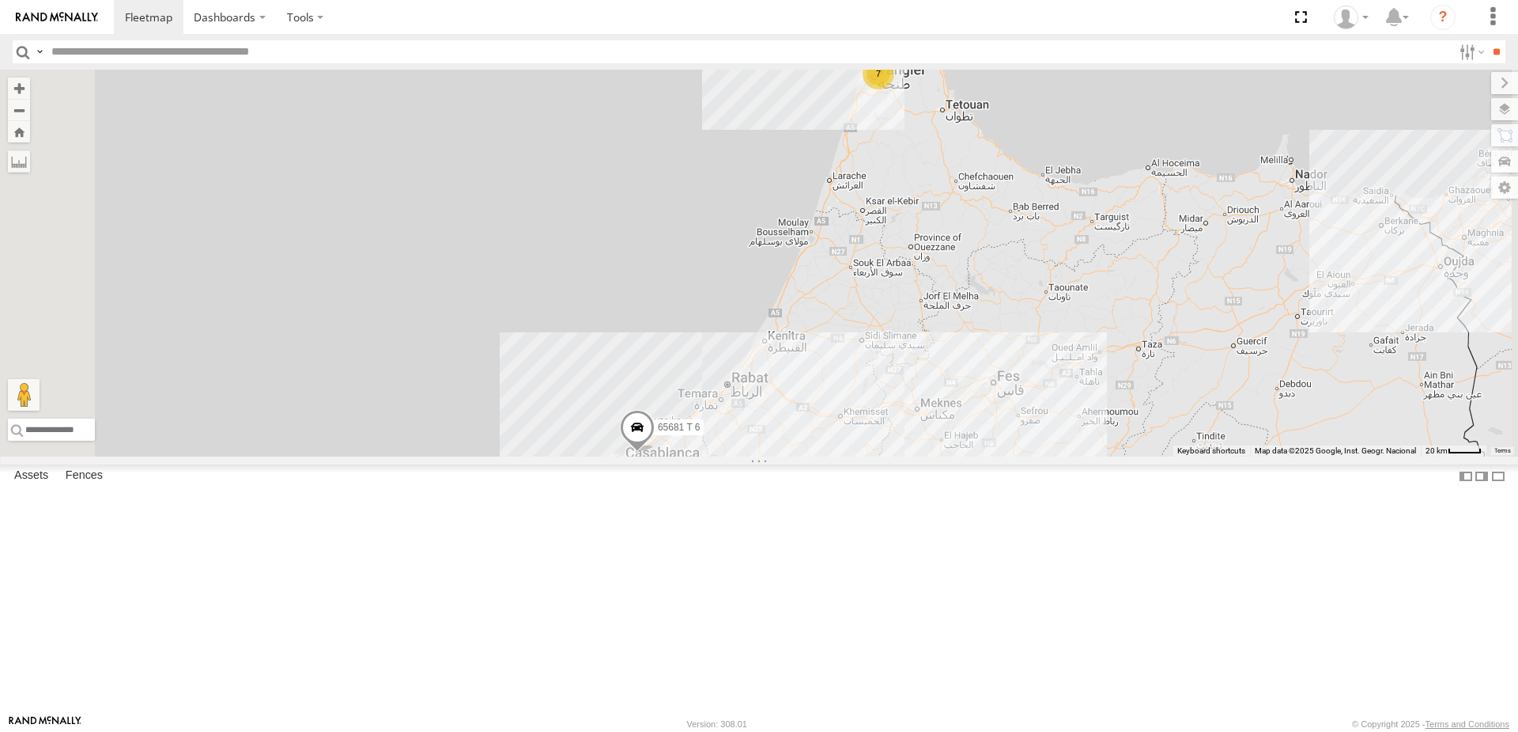
click at [894, 89] on div "7" at bounding box center [879, 74] width 32 height 32
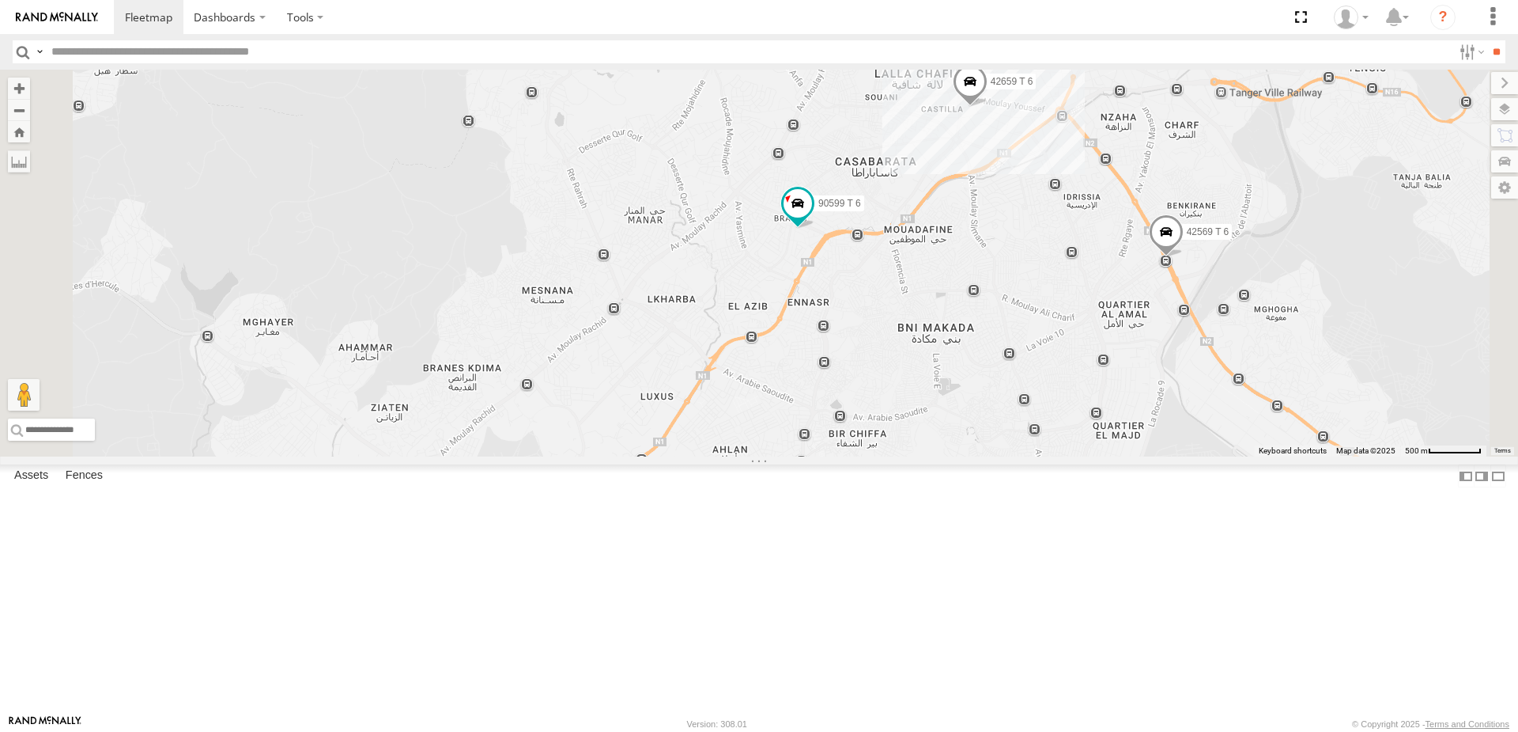
click at [987, 49] on span at bounding box center [969, 27] width 35 height 43
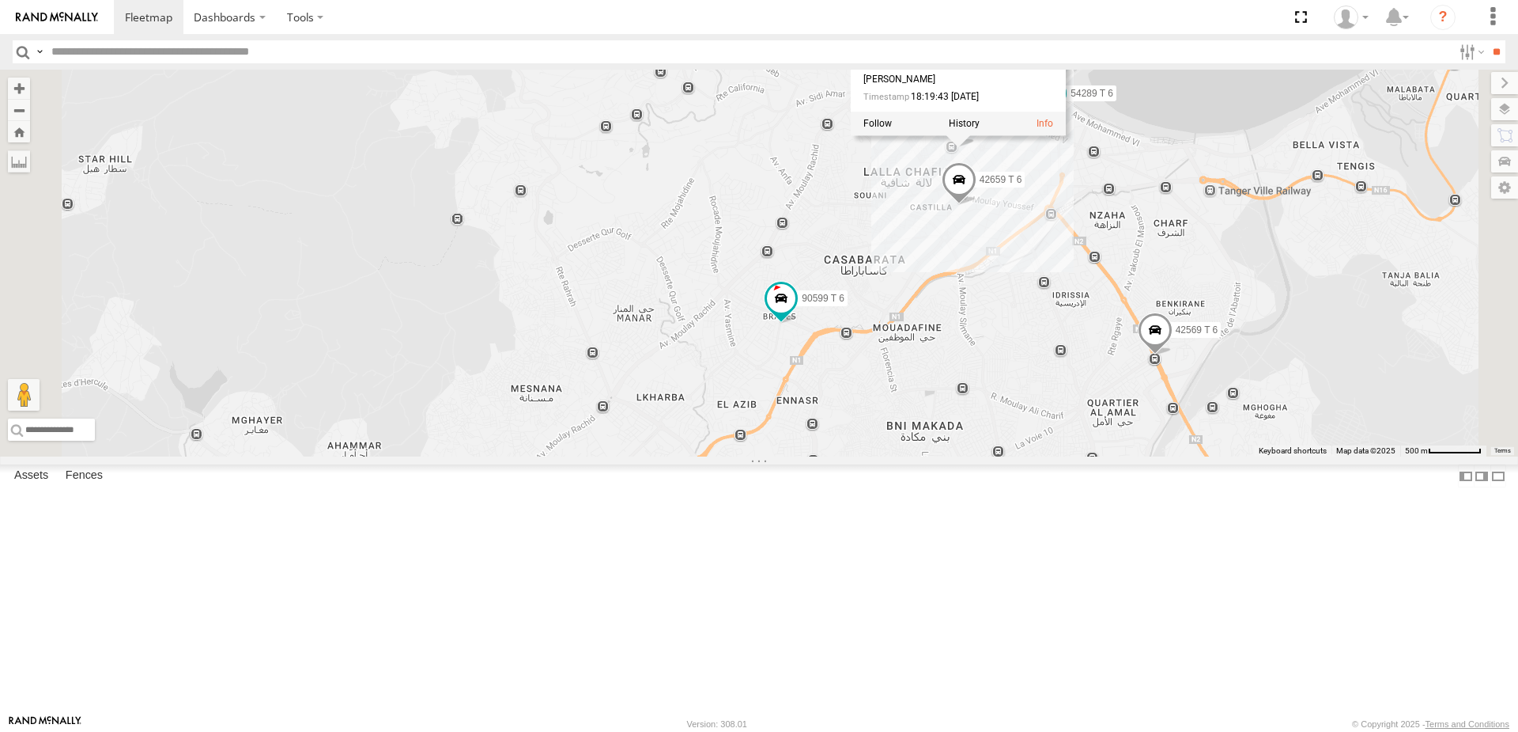
drag, startPoint x: 1234, startPoint y: 195, endPoint x: 1223, endPoint y: 301, distance: 105.8
click at [1223, 301] on div "65681 T 6 54289 T 6 10069 T 6 22396 T 6 10010 T 6 90599 T 6 42569 T 6 42659 T 6…" at bounding box center [759, 263] width 1518 height 387
click at [1117, 286] on div "65681 T 6 54289 T 6 10069 T 6 22396 T 6 10010 T 6 90599 T 6 42569 T 6 42659 T 6…" at bounding box center [759, 263] width 1518 height 387
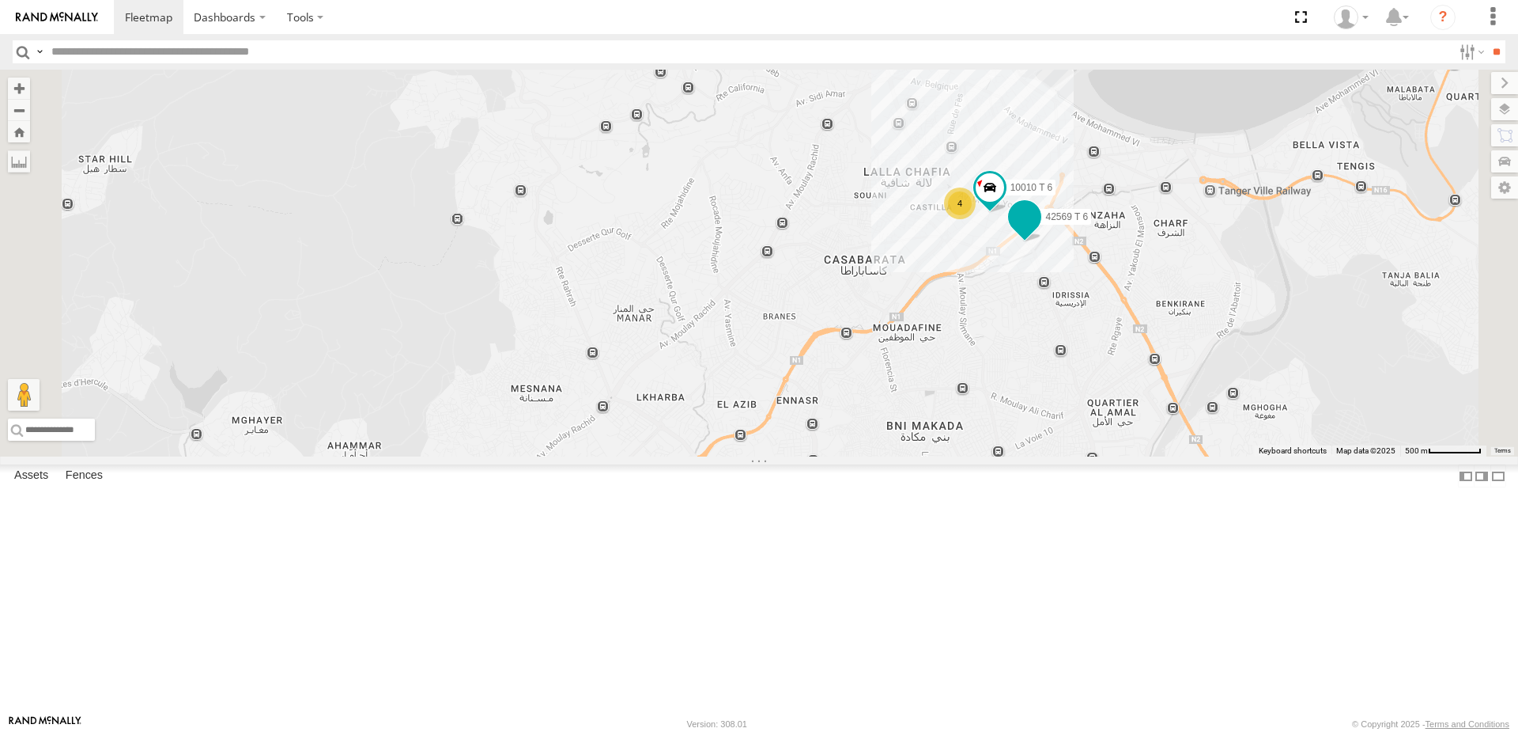
click at [1039, 231] on span at bounding box center [1025, 216] width 28 height 28
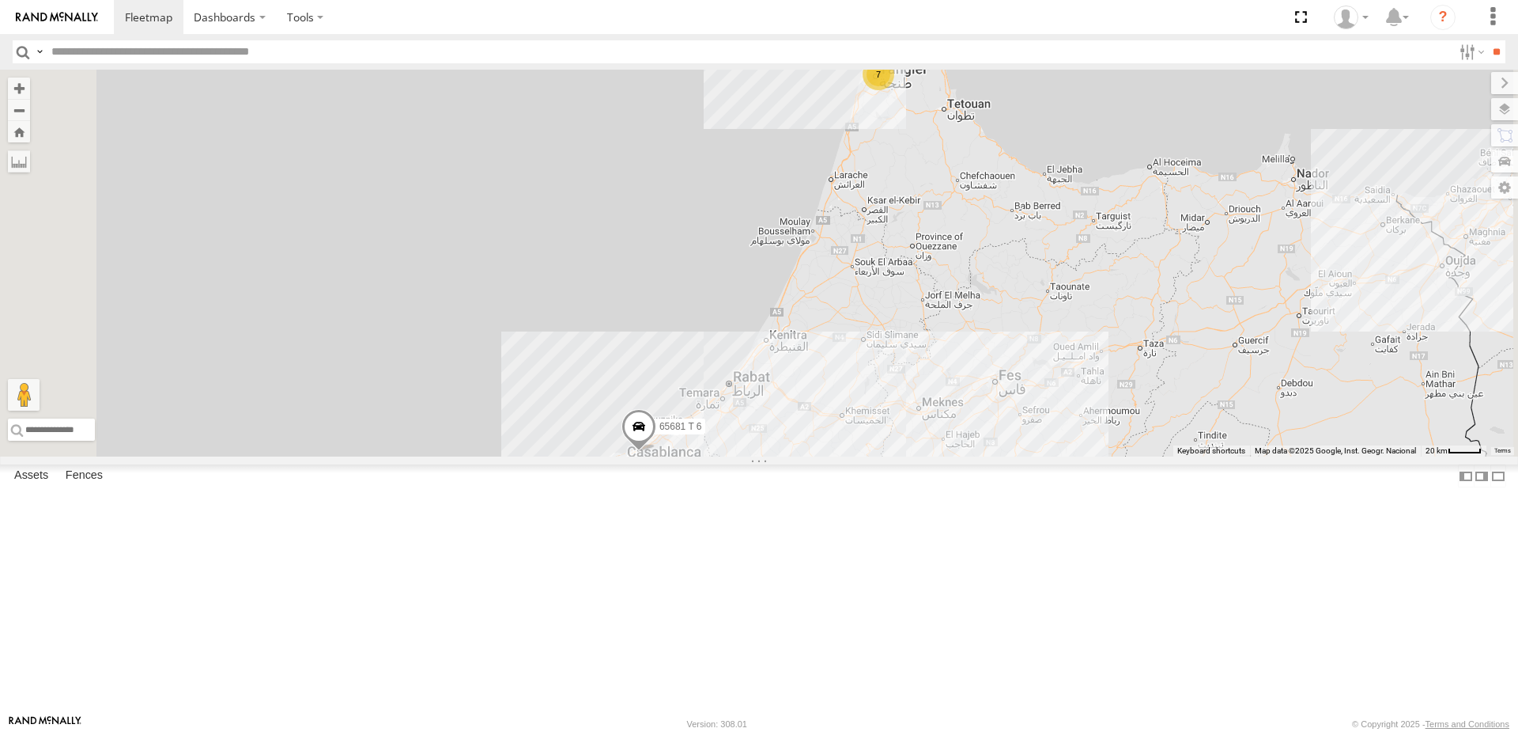
click at [894, 90] on div "7" at bounding box center [879, 75] width 32 height 32
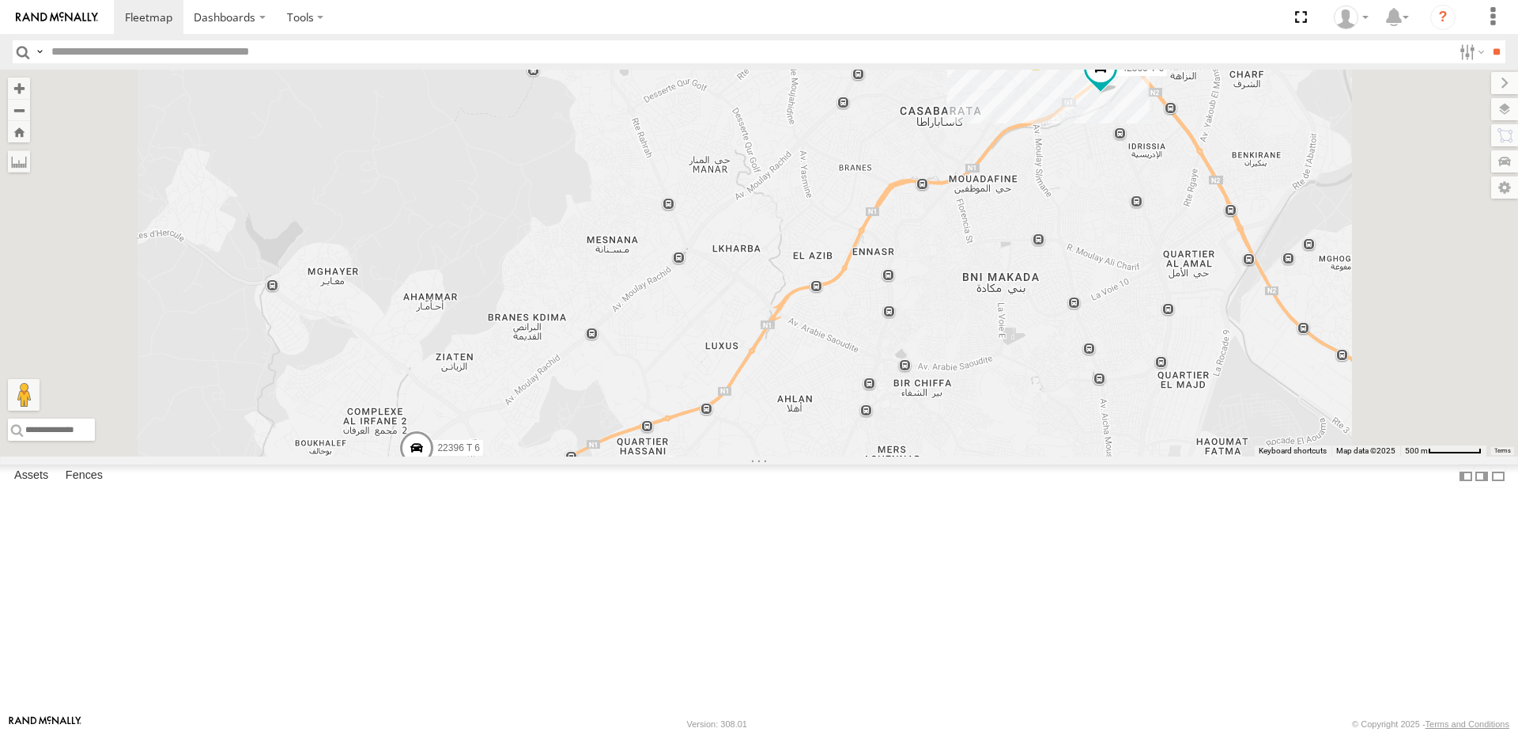
click at [1303, 245] on div "65681 T 6 4 22396 T 6 10010 T 6 42569 T 6" at bounding box center [759, 263] width 1518 height 387
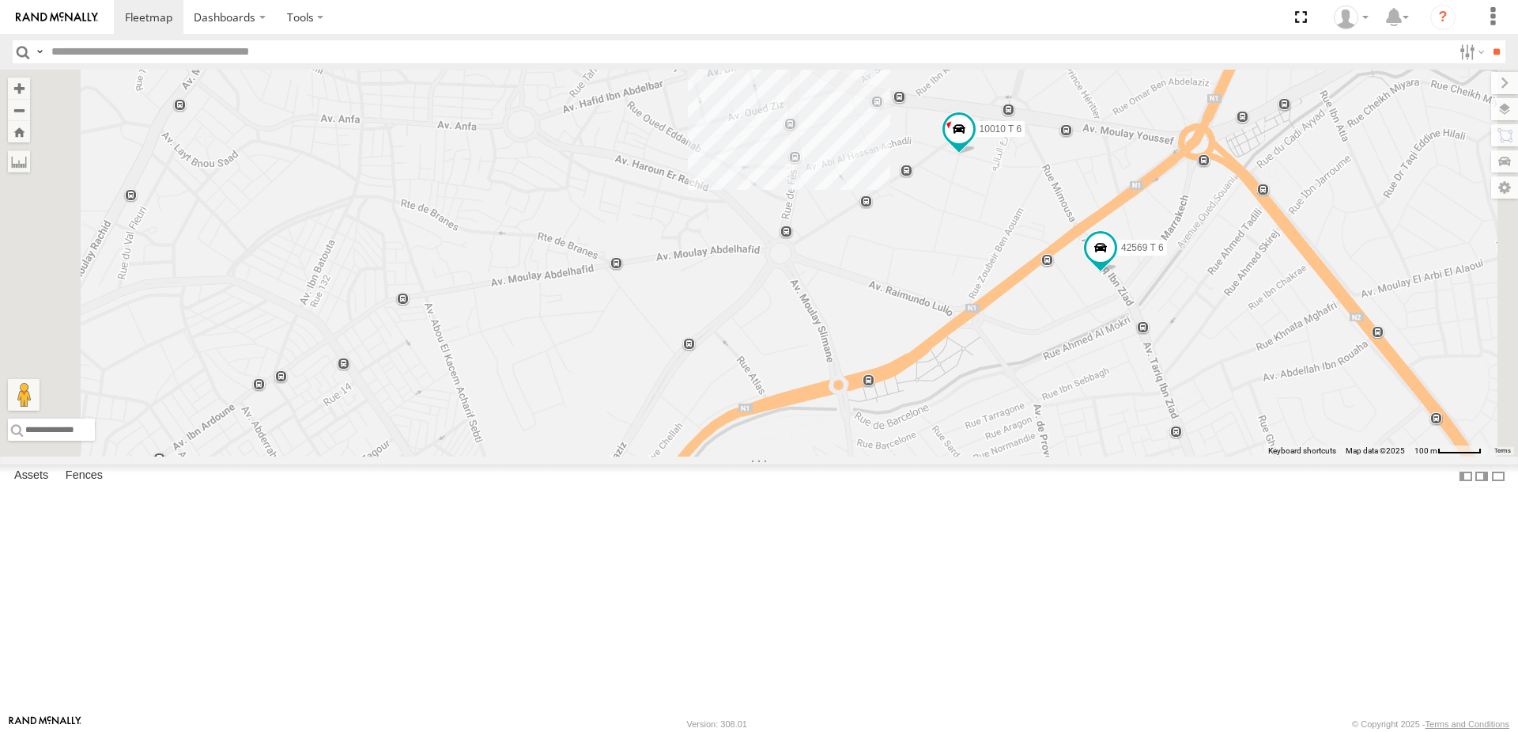
drag, startPoint x: 1162, startPoint y: 112, endPoint x: 1170, endPoint y: 366, distance: 254.8
click at [1170, 366] on div "65681 T 6 22396 T 6 10010 T 6 42569 T 6" at bounding box center [759, 263] width 1518 height 387
click at [1115, 261] on span at bounding box center [1101, 247] width 28 height 28
